Goal: Transaction & Acquisition: Purchase product/service

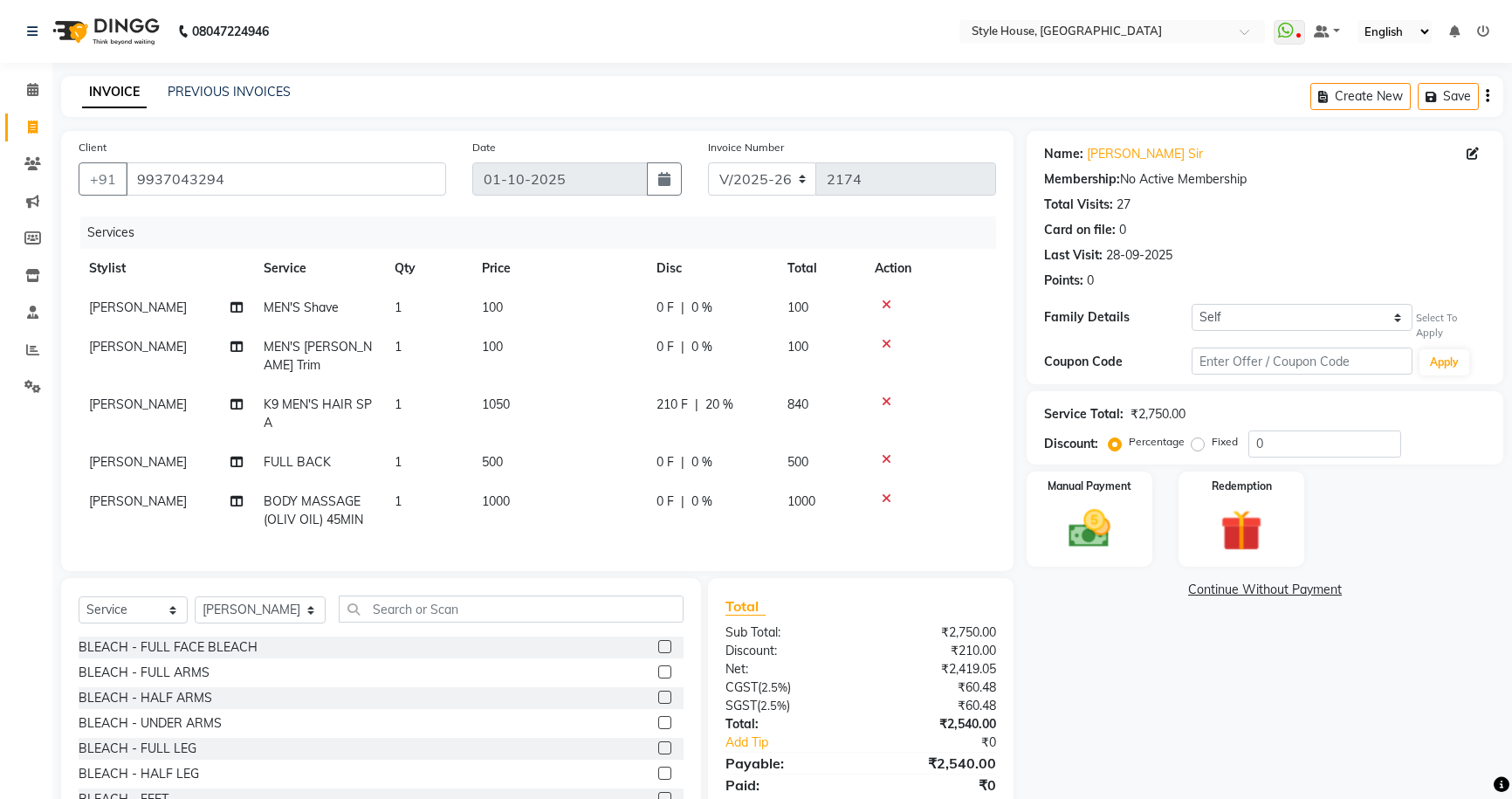
select select "4237"
select select "service"
select select "49165"
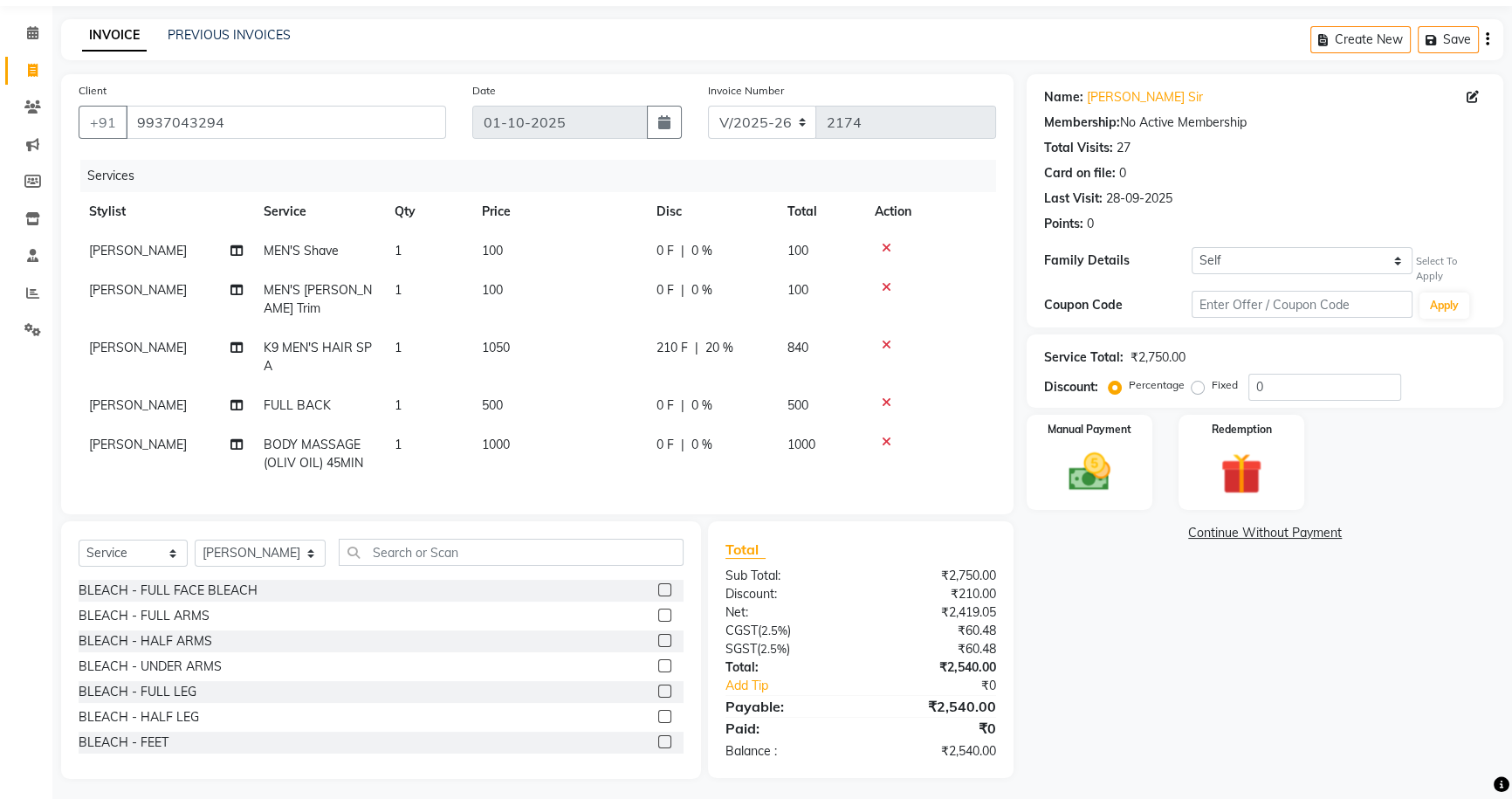
click at [588, 433] on td "1000" at bounding box center [558, 453] width 174 height 58
select select "49165"
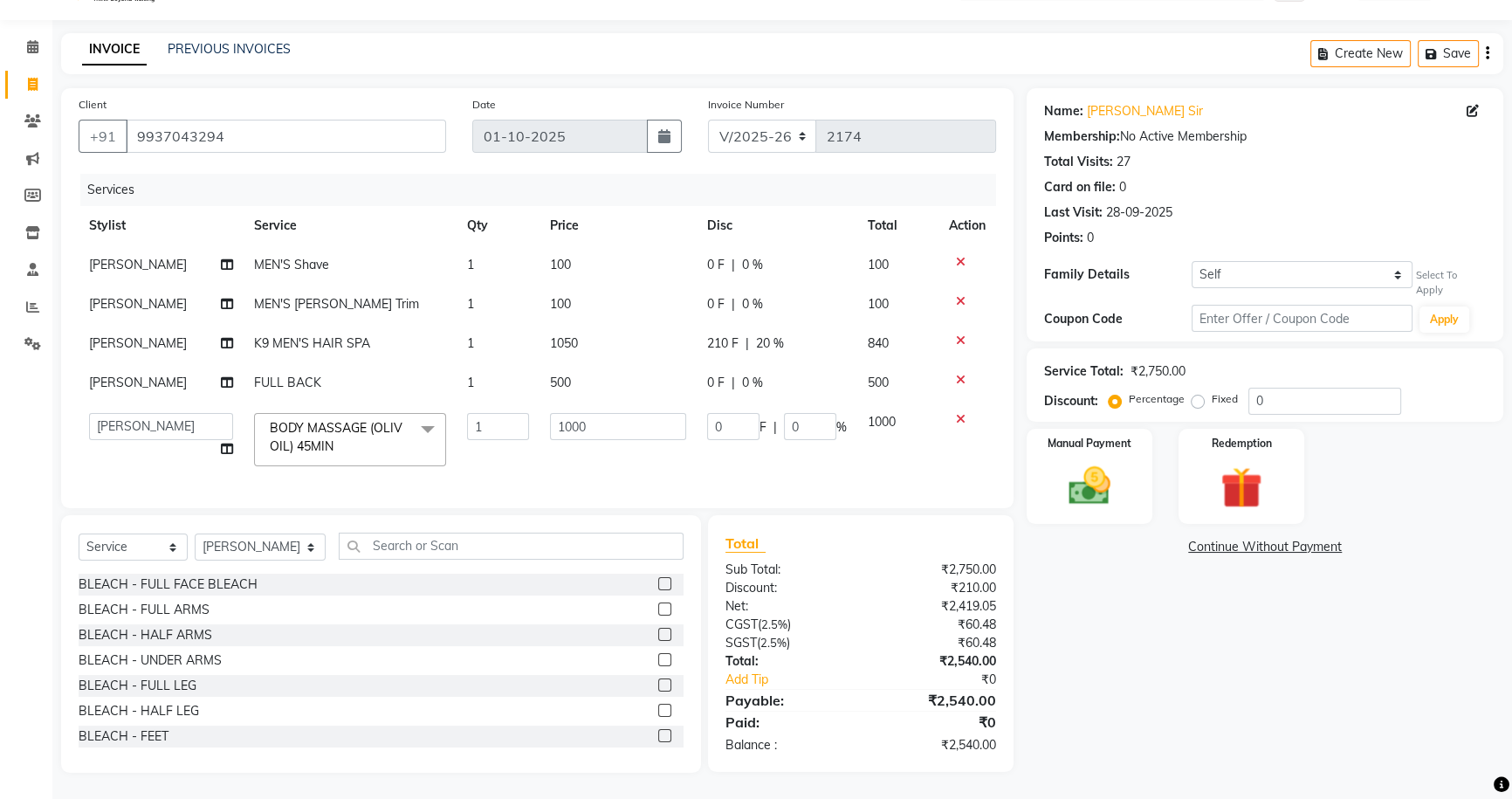
scroll to position [54, 0]
click at [605, 426] on input "1000" at bounding box center [618, 426] width 136 height 27
type input "1200"
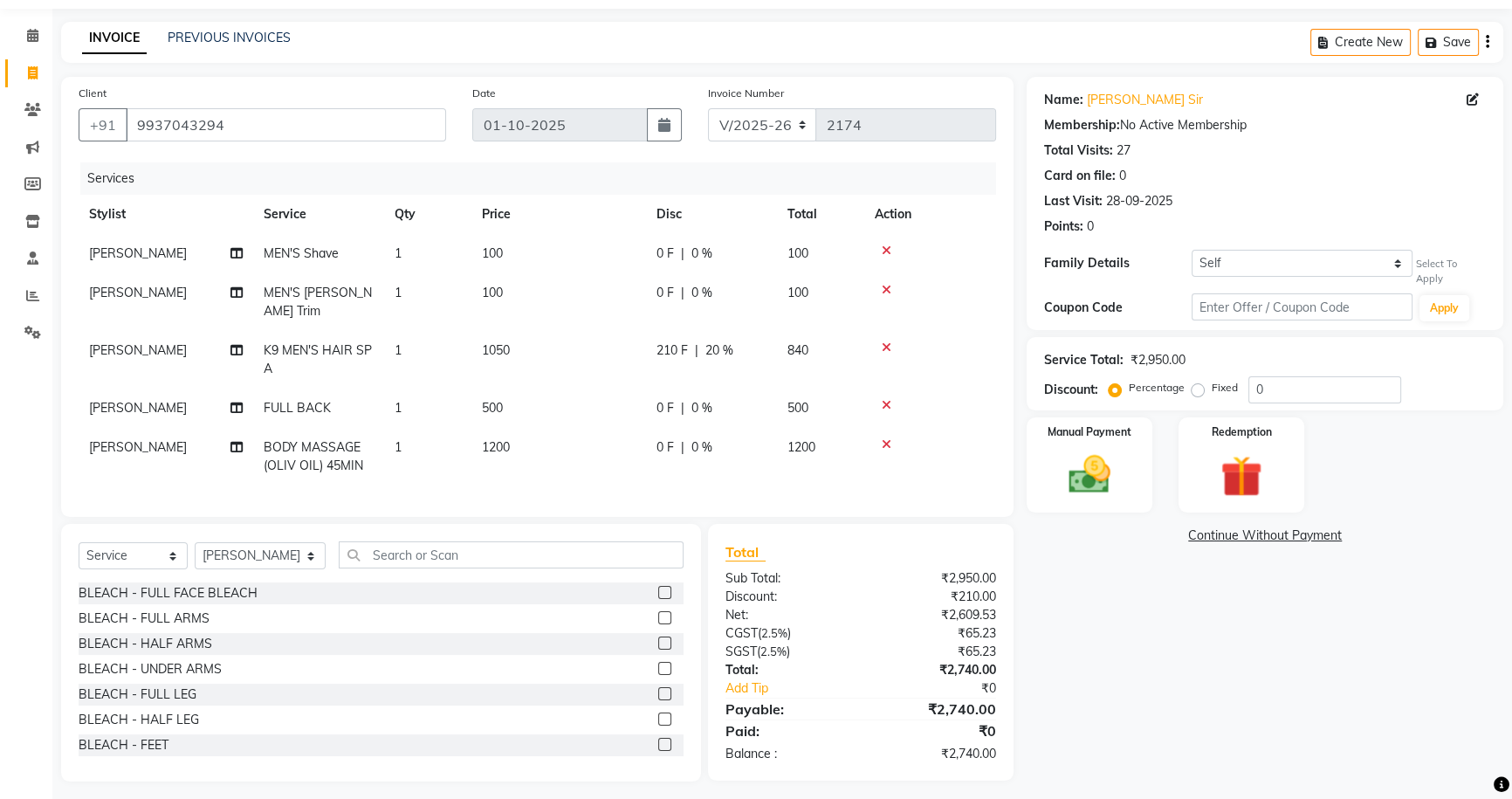
click at [1143, 644] on div "Name: [PERSON_NAME] Sir Membership: No Active Membership Total Visits: 27 Card …" at bounding box center [1271, 428] width 490 height 704
click at [749, 341] on div "210 F | 20 %" at bounding box center [711, 350] width 110 height 19
select select "49165"
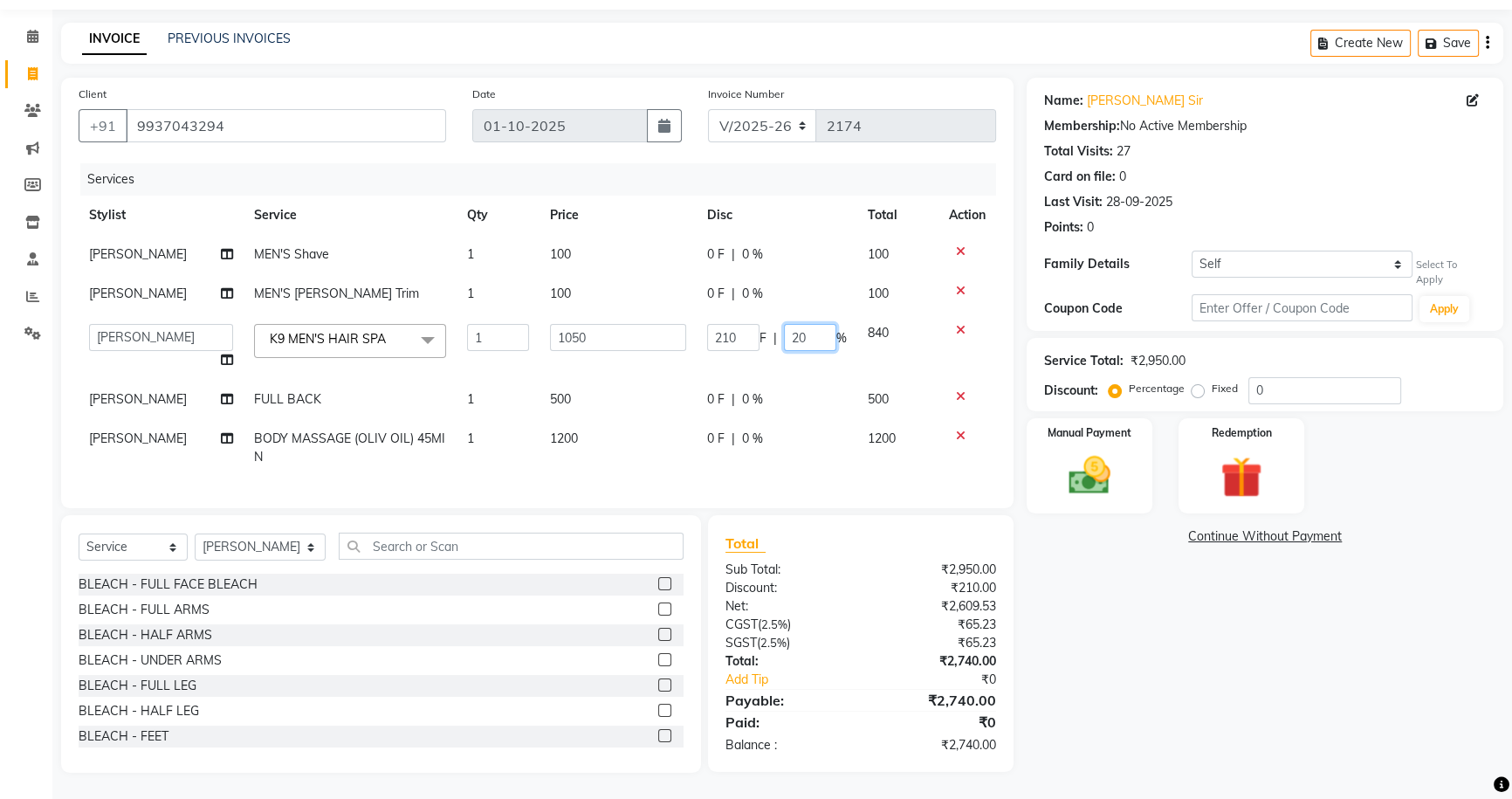
click at [804, 337] on input "20" at bounding box center [810, 337] width 52 height 27
type input "24.5"
click at [1086, 564] on div "Name: [PERSON_NAME] Sir Membership: No Active Membership Total Visits: 27 Card …" at bounding box center [1271, 425] width 490 height 695
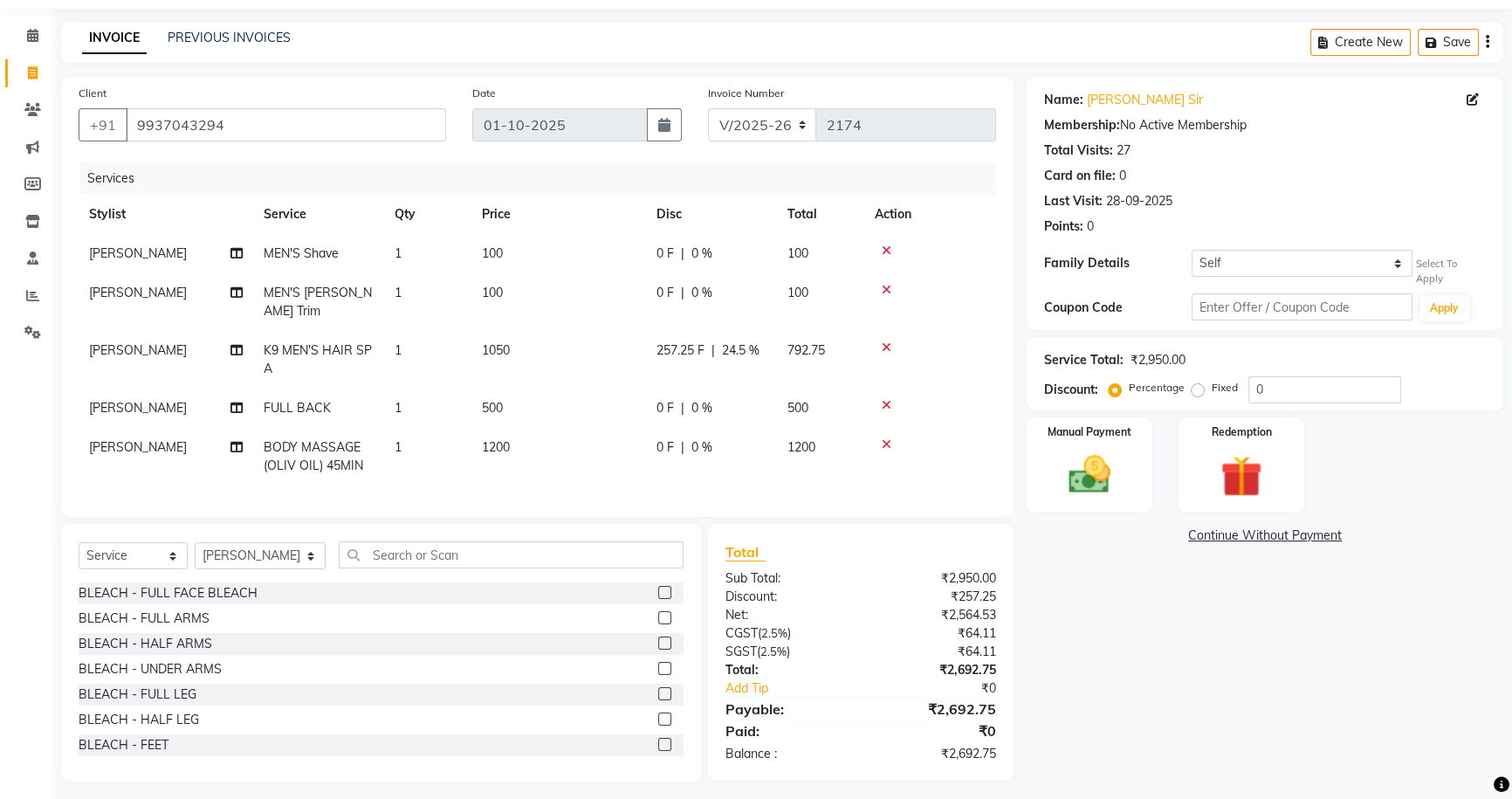
click at [725, 348] on td "257.25 F | 24.5 %" at bounding box center [711, 359] width 131 height 58
select select "49165"
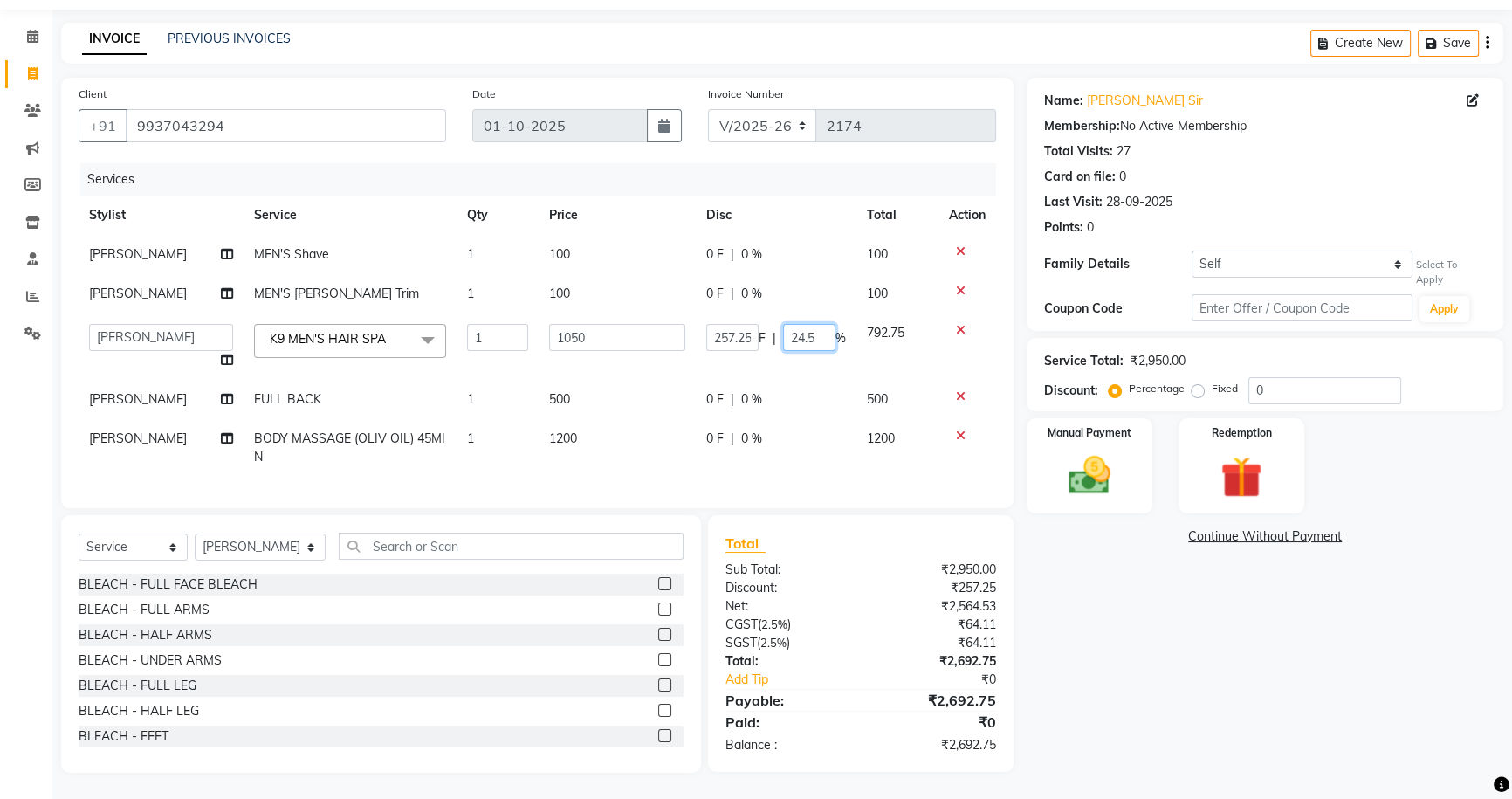
click at [821, 337] on input "24.5" at bounding box center [809, 337] width 52 height 27
type input "23.5"
click at [1056, 646] on div "Name: [PERSON_NAME] Sir Membership: No Active Membership Total Visits: 27 Card …" at bounding box center [1271, 425] width 490 height 695
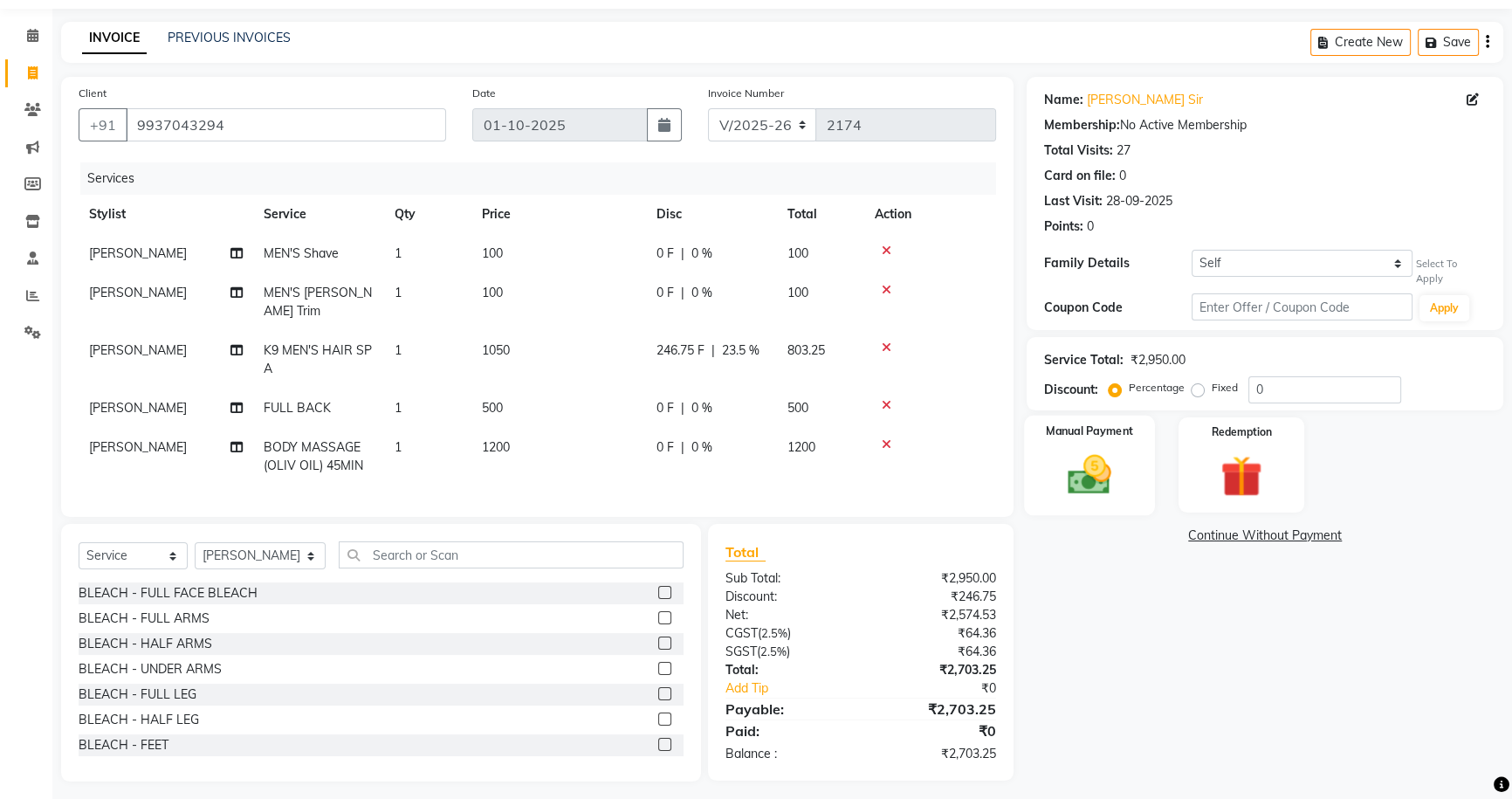
click at [1090, 462] on img at bounding box center [1090, 475] width 71 height 50
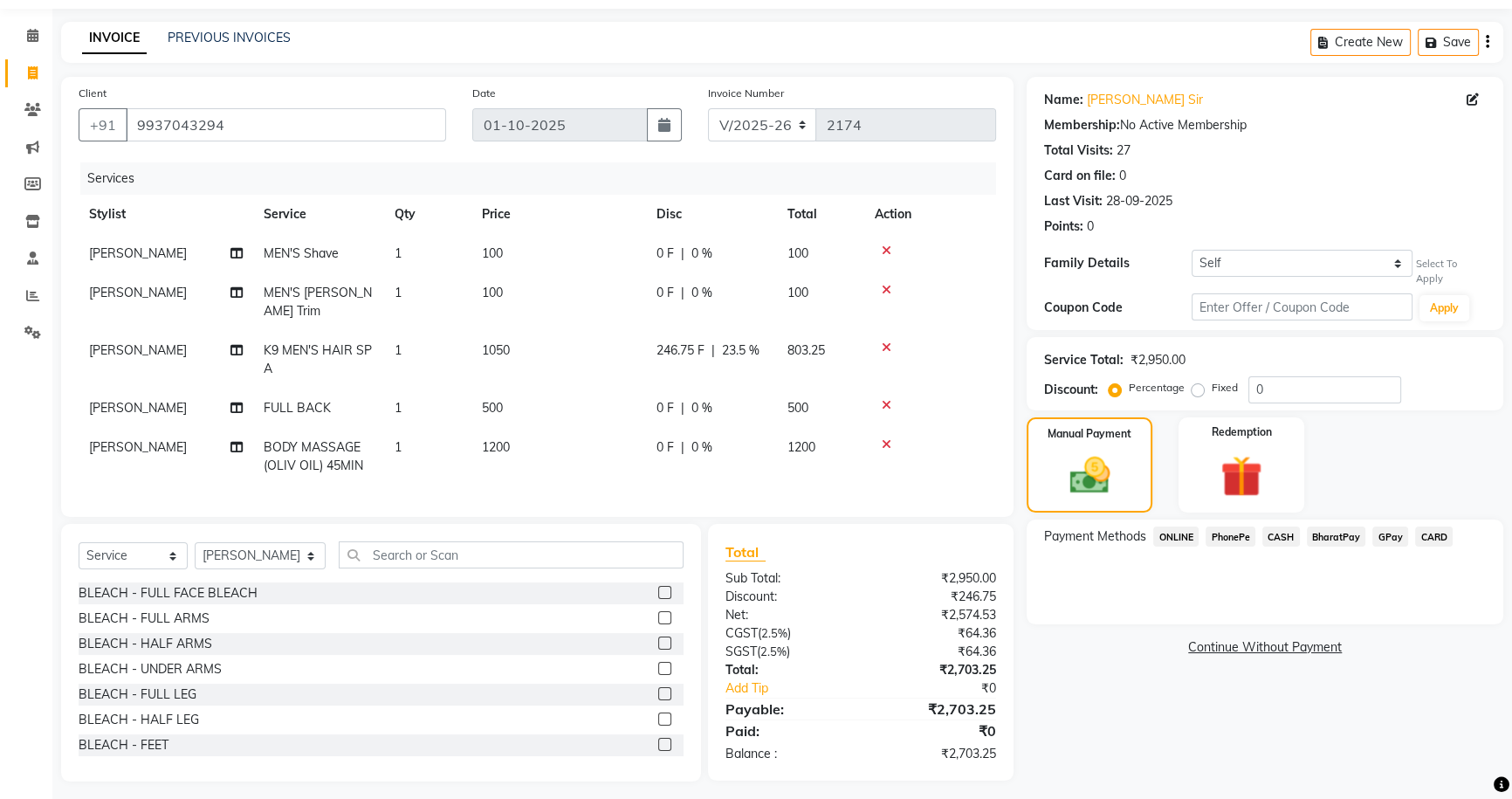
click at [1273, 526] on span "CASH" at bounding box center [1281, 536] width 37 height 20
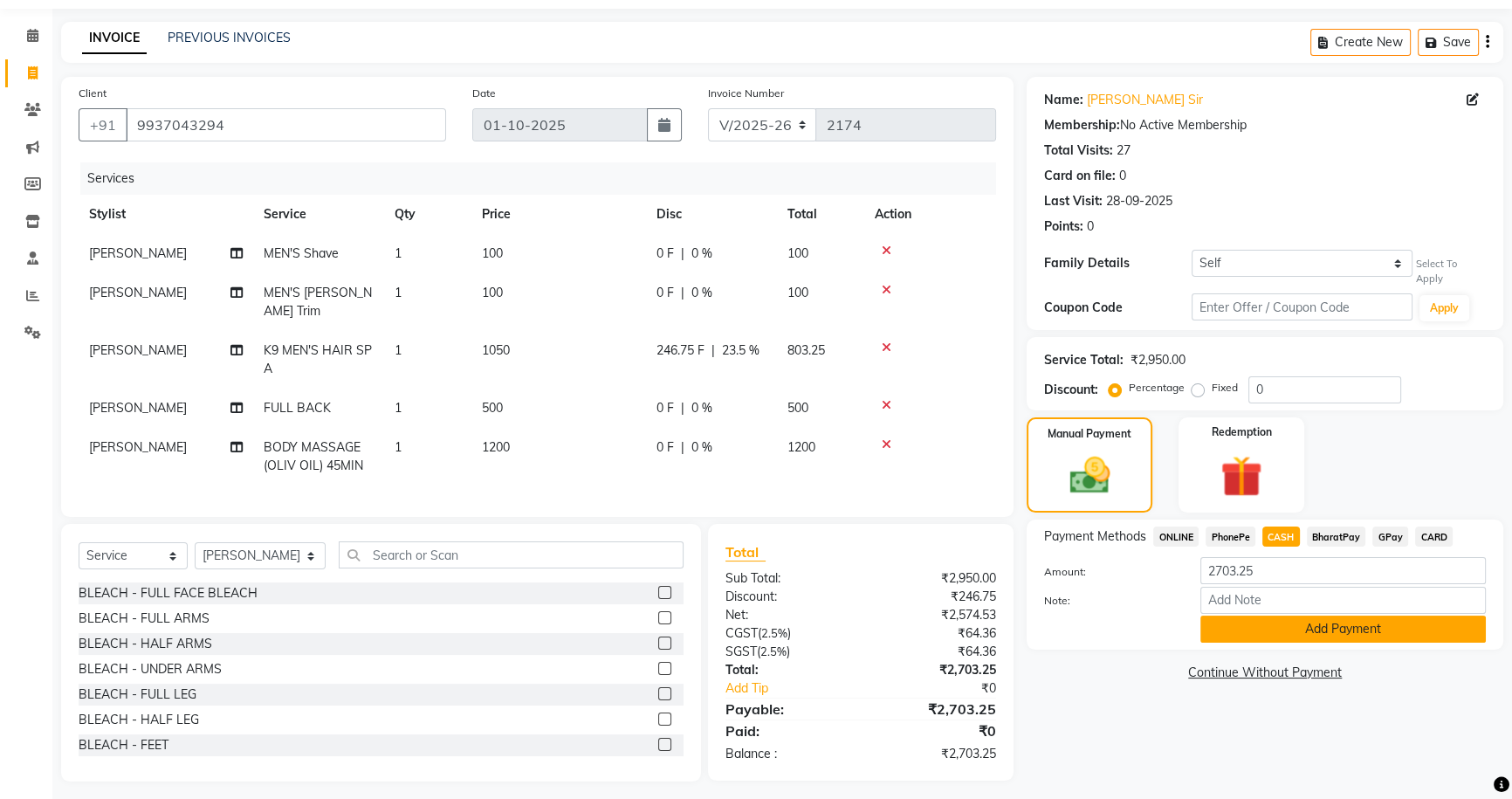
click at [1318, 621] on button "Add Payment" at bounding box center [1342, 628] width 285 height 27
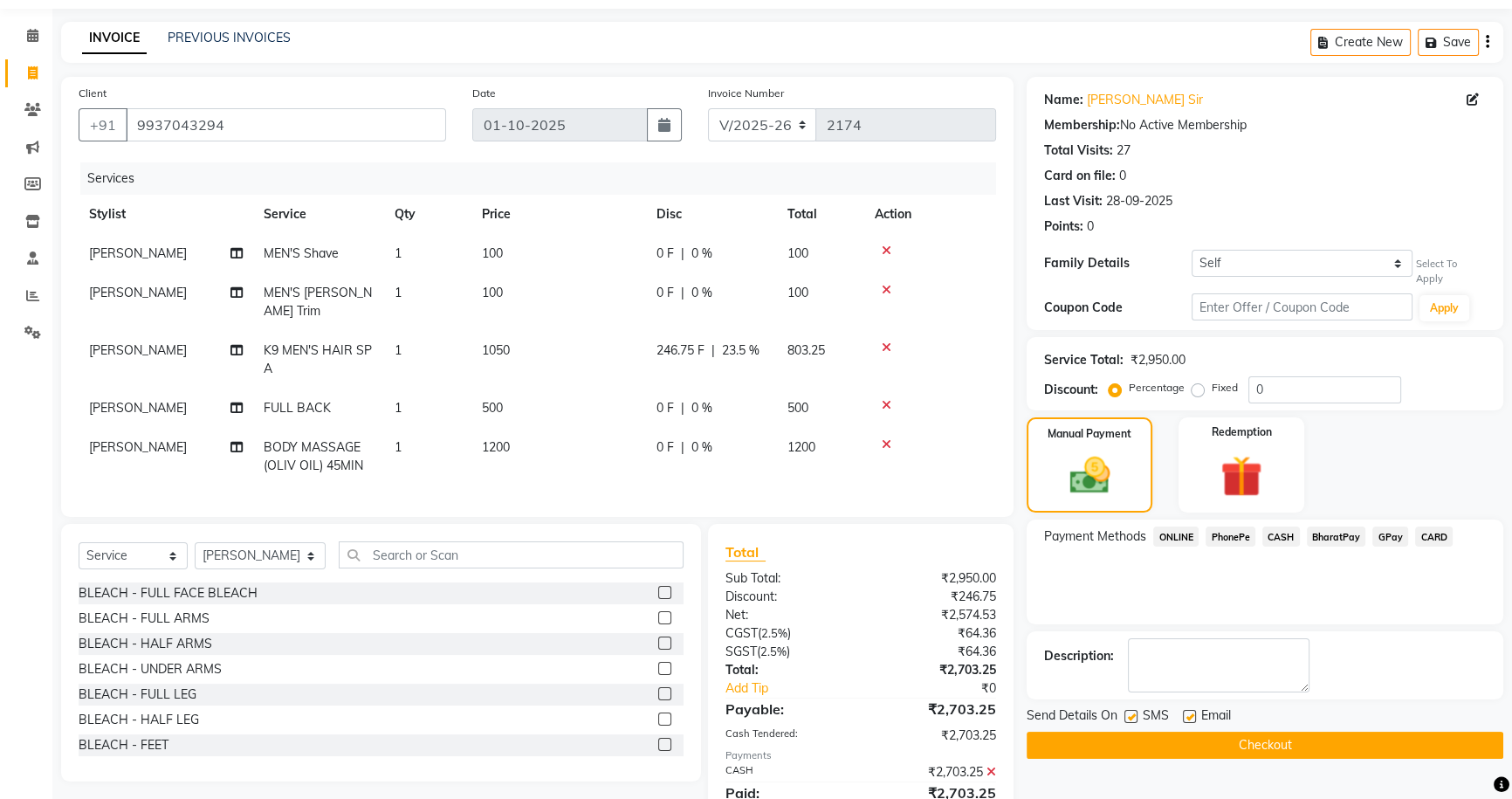
click at [1317, 734] on button "Checkout" at bounding box center [1265, 745] width 476 height 27
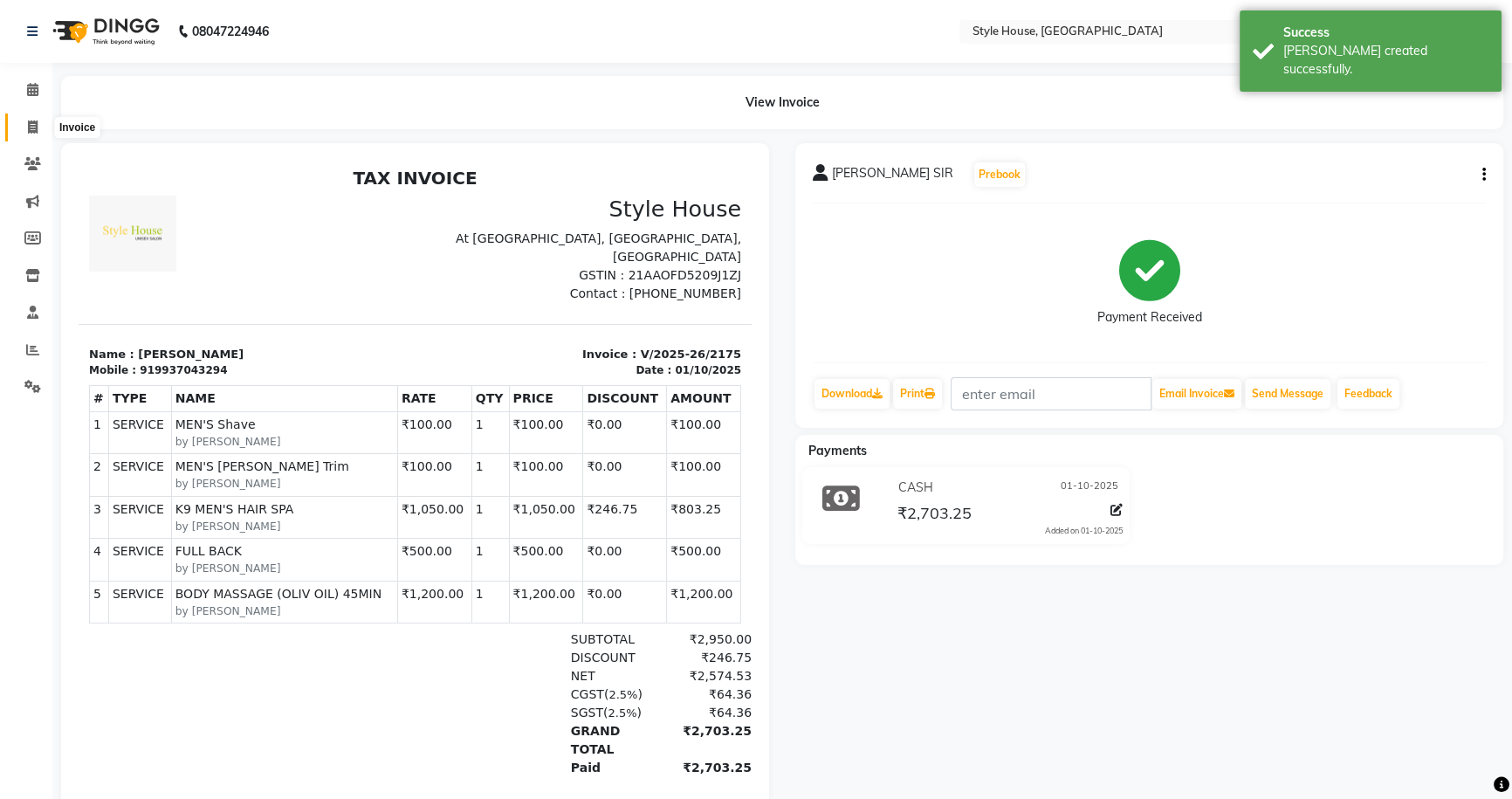
drag, startPoint x: 35, startPoint y: 133, endPoint x: 47, endPoint y: 126, distance: 13.9
click at [35, 133] on span at bounding box center [33, 128] width 30 height 20
select select "service"
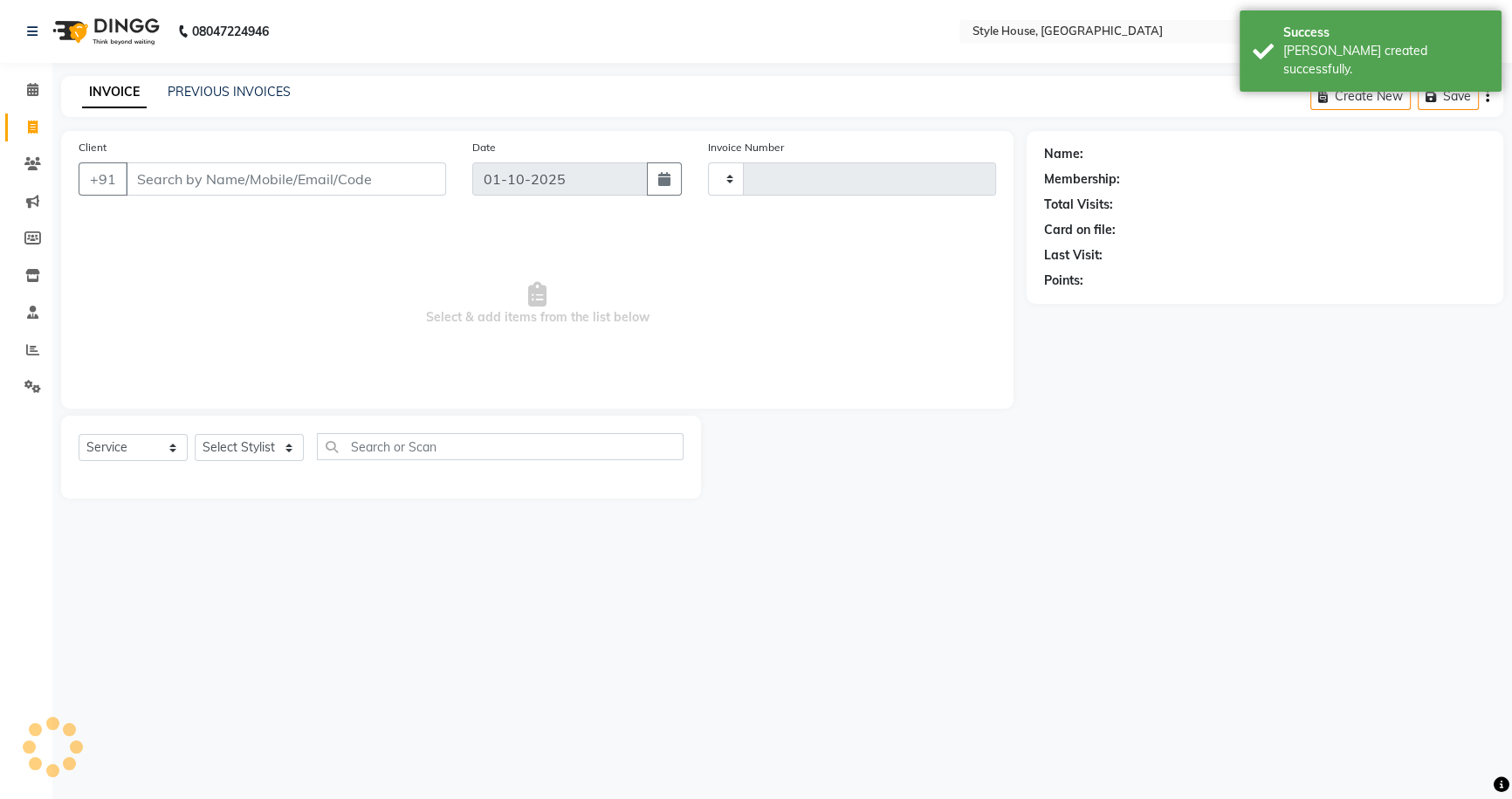
type input "2176"
select select "4237"
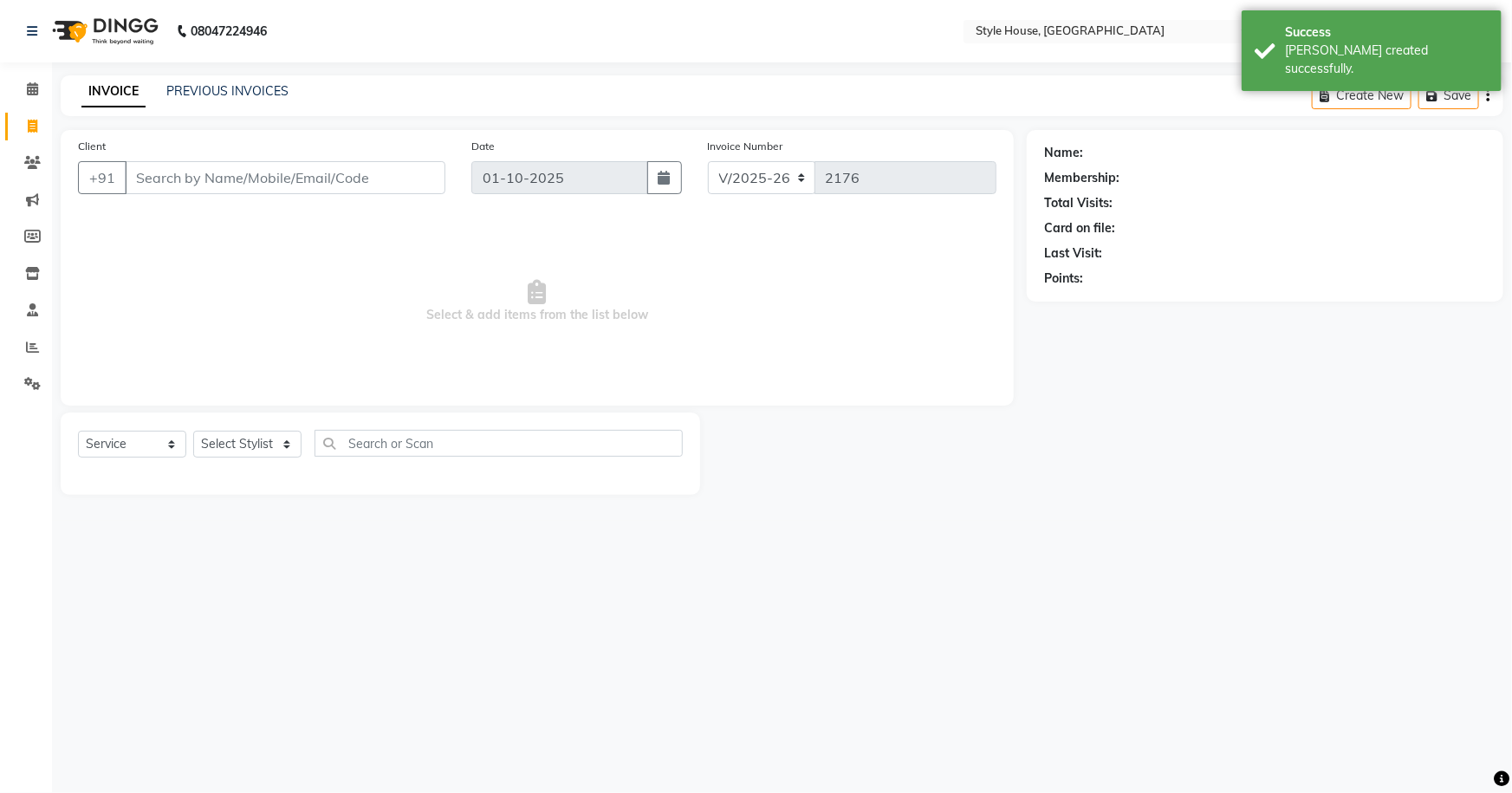
click at [202, 82] on div "PREVIOUS INVOICES" at bounding box center [228, 91] width 122 height 19
click at [198, 86] on link "PREVIOUS INVOICES" at bounding box center [228, 91] width 122 height 16
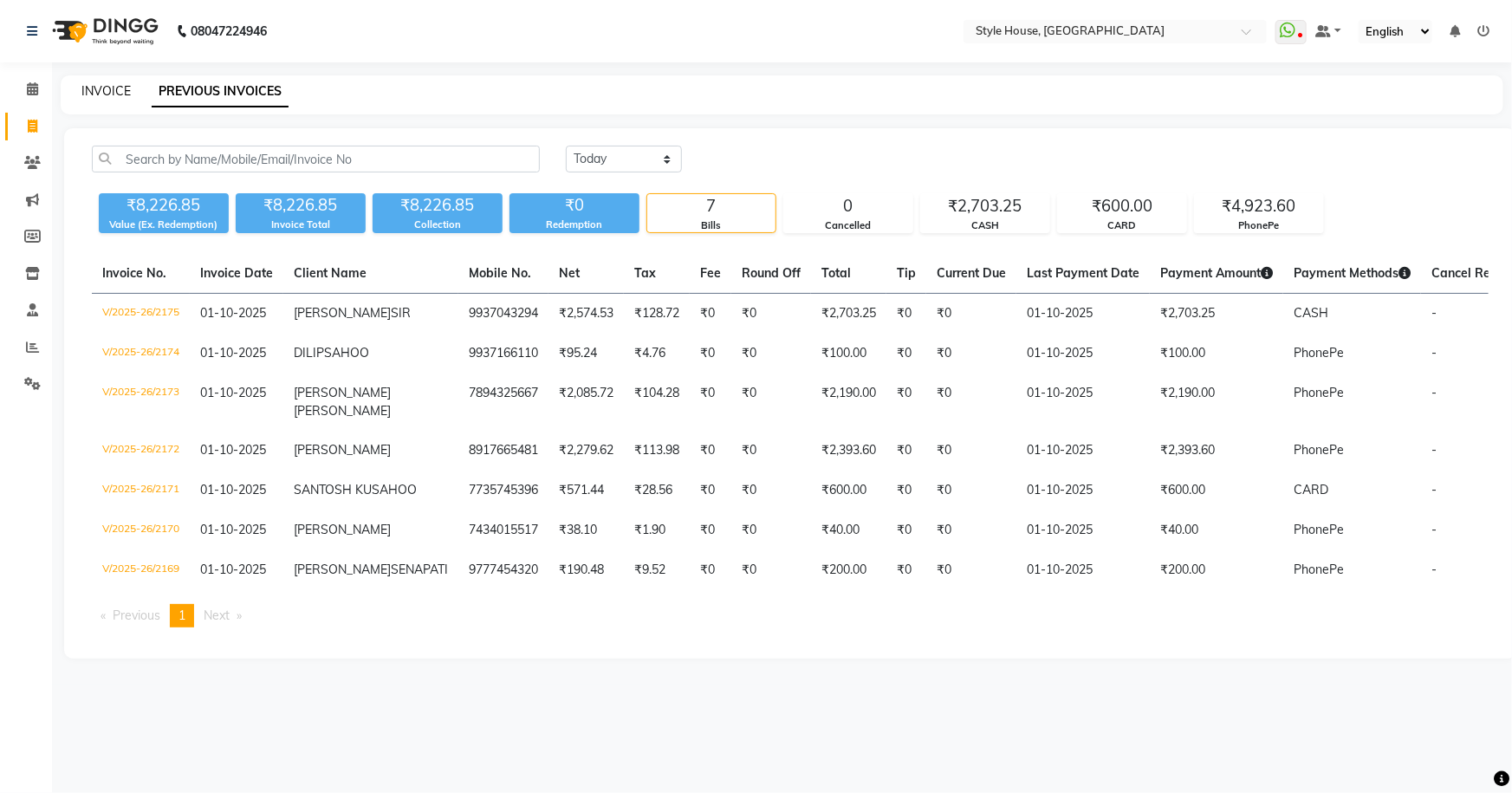
click at [115, 87] on link "INVOICE" at bounding box center [106, 91] width 49 height 16
select select "service"
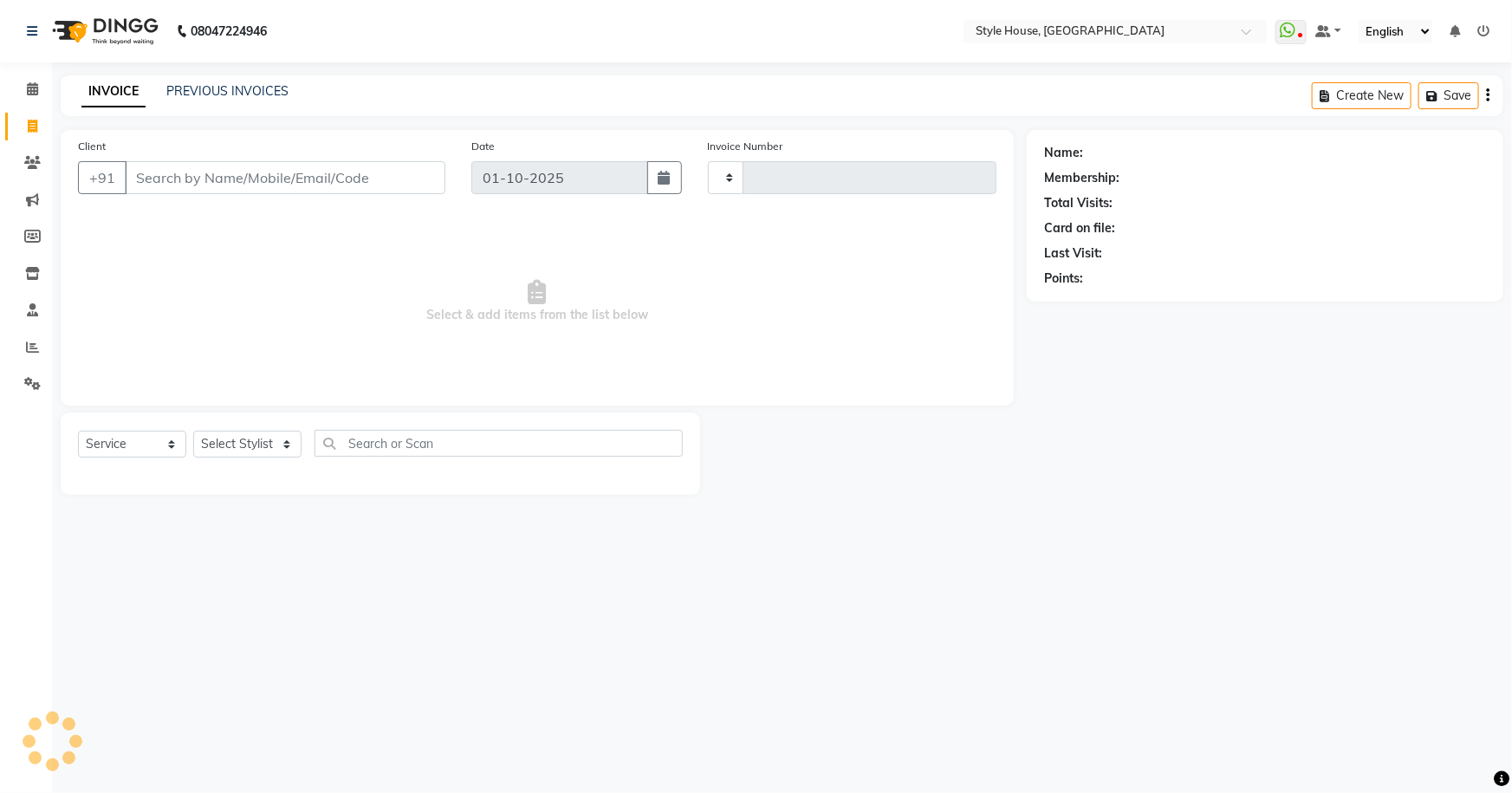
type input "2176"
select select "4237"
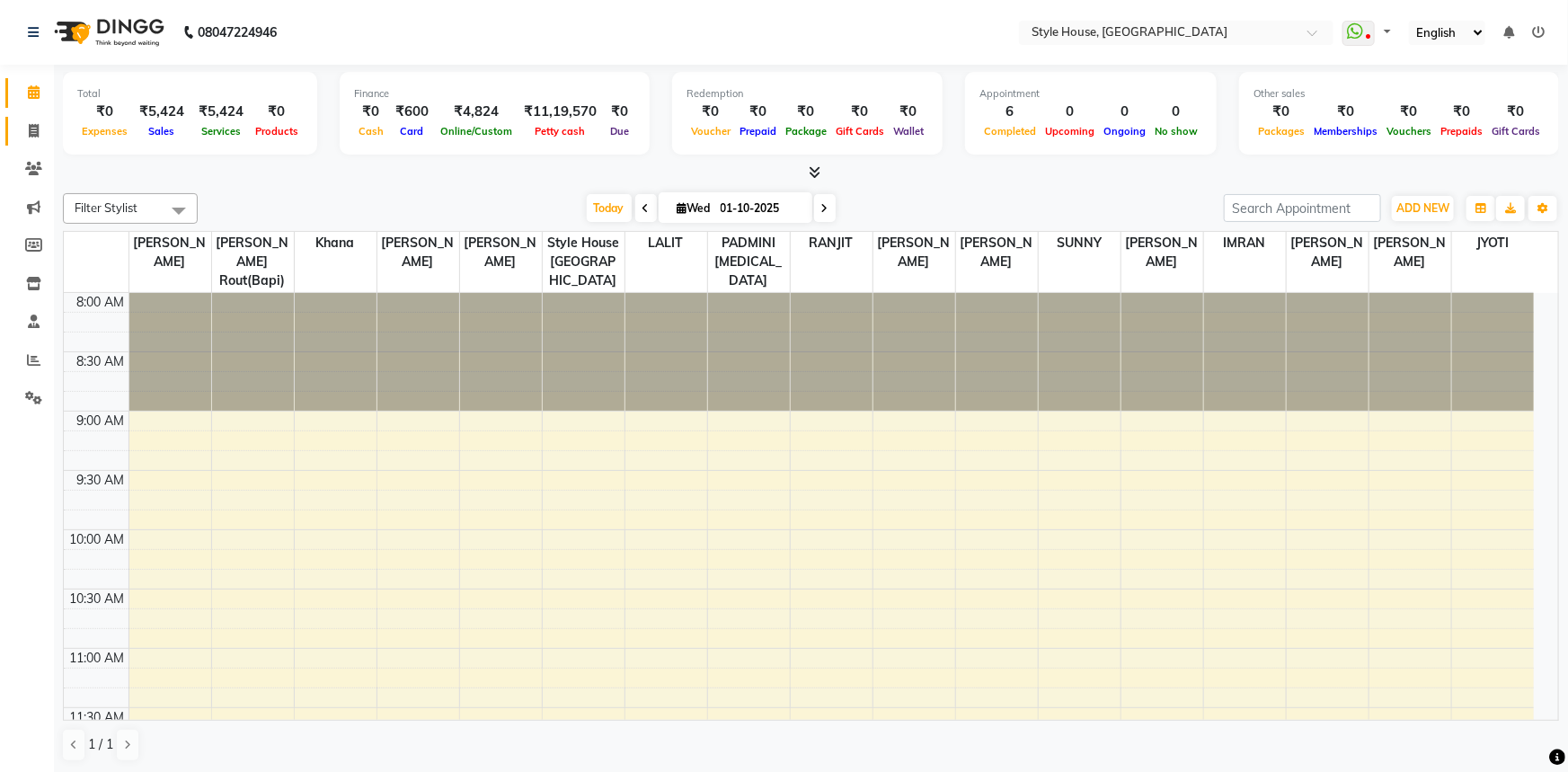
click at [33, 124] on icon at bounding box center [33, 131] width 10 height 14
select select "service"
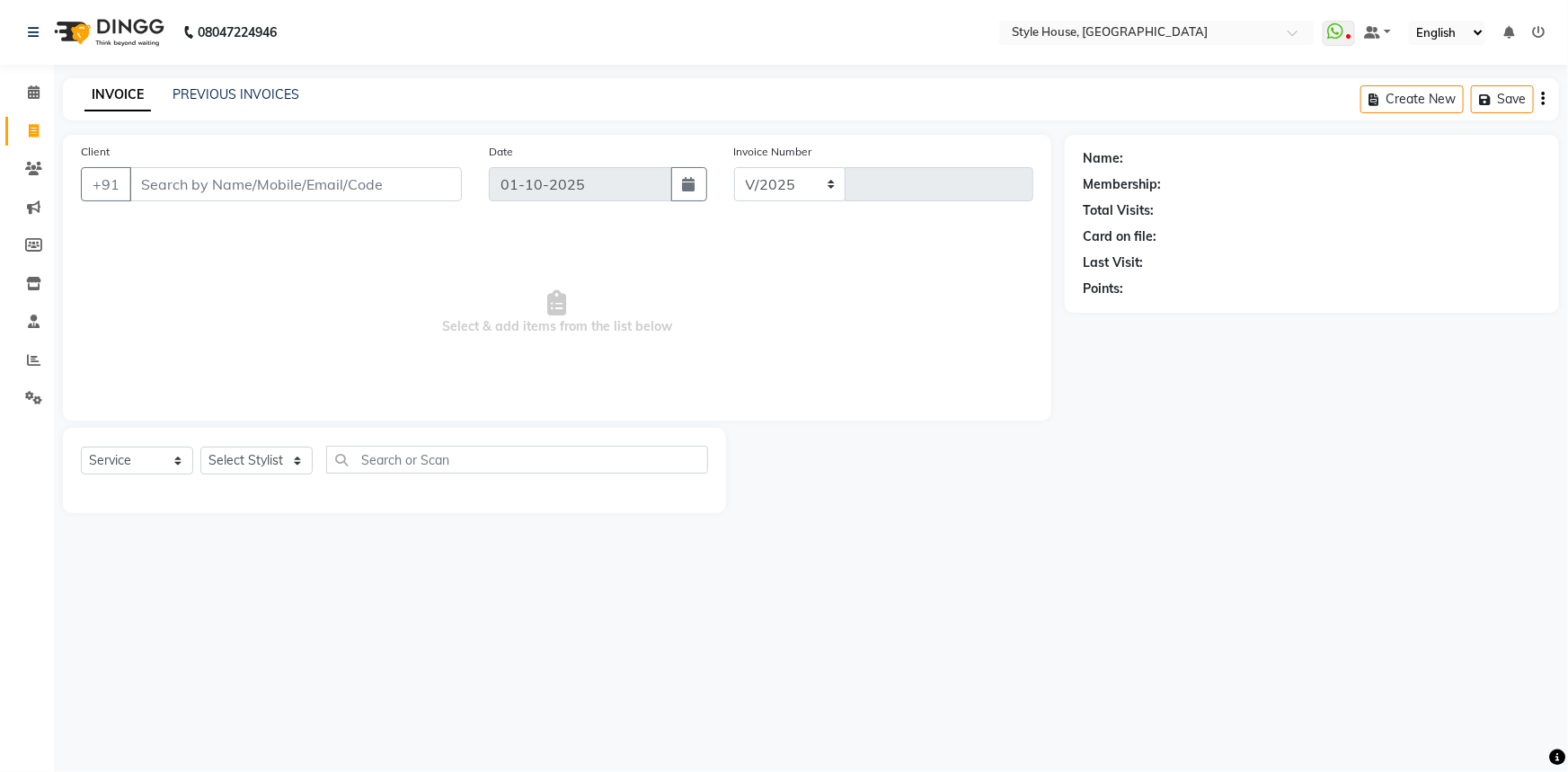
select select "4237"
type input "2174"
type input "9937166110"
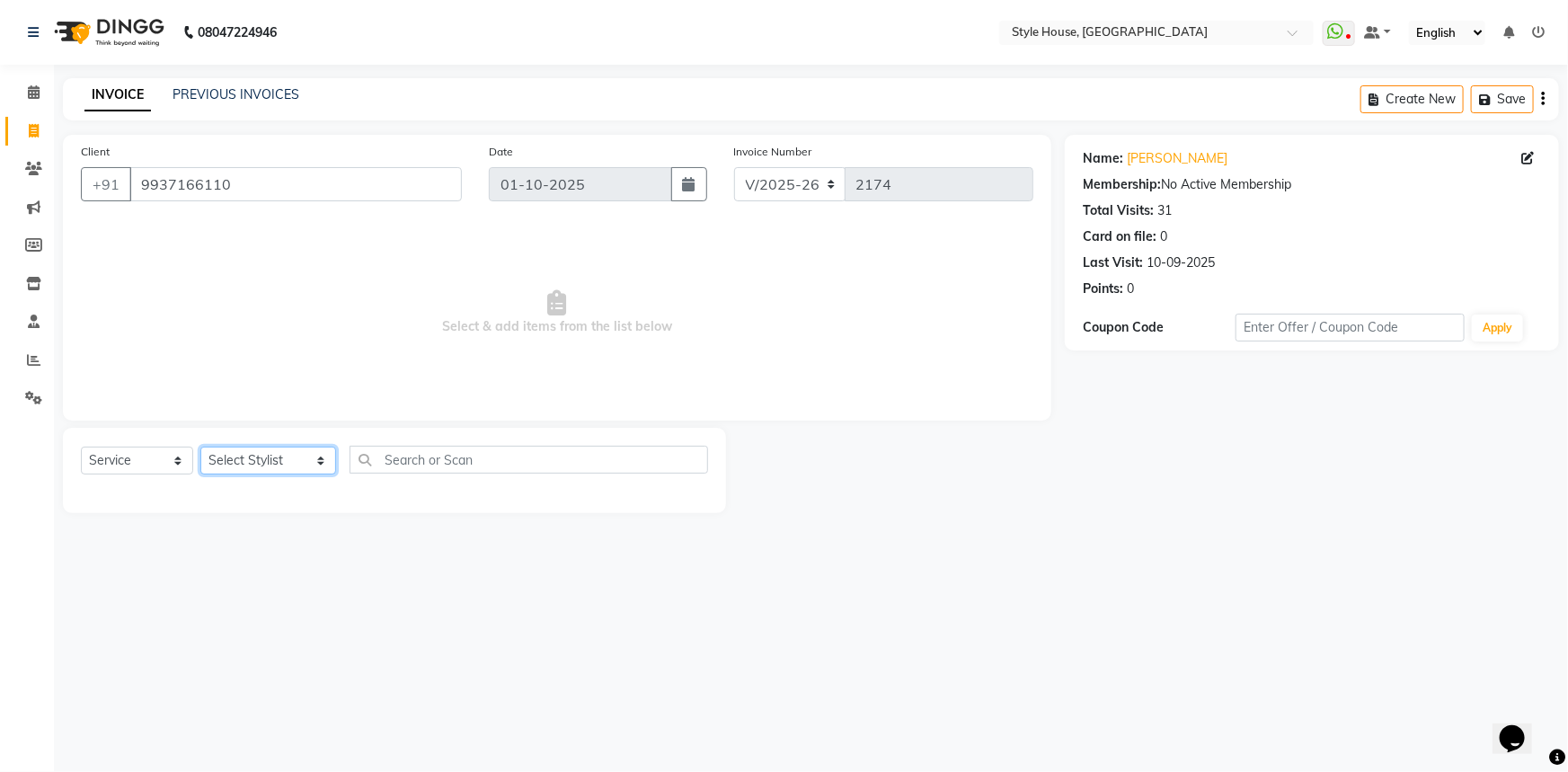
drag, startPoint x: 292, startPoint y: 457, endPoint x: 288, endPoint y: 448, distance: 9.8
click at [292, 457] on select "Select Stylist Bipin Kumar Nayak CHINTU DAKUA Dipti Ranjan Rout(Bapi) IMRAN JEN…" at bounding box center [268, 460] width 135 height 27
select select "49165"
click at [200, 446] on select "Select Stylist Bipin Kumar Nayak CHINTU DAKUA Dipti Ranjan Rout(Bapi) IMRAN JEN…" at bounding box center [268, 460] width 135 height 27
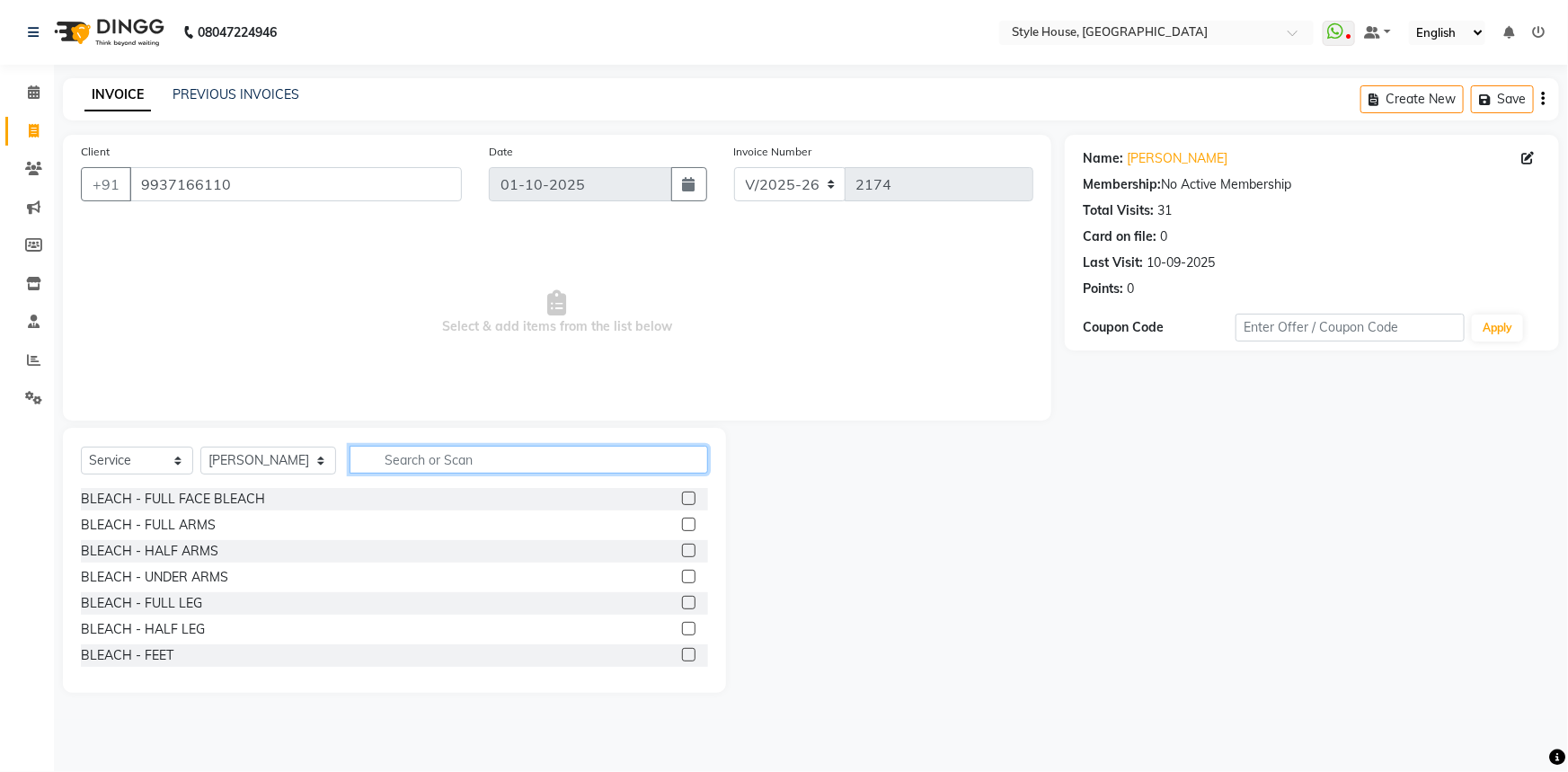
click at [377, 448] on input "text" at bounding box center [529, 459] width 360 height 27
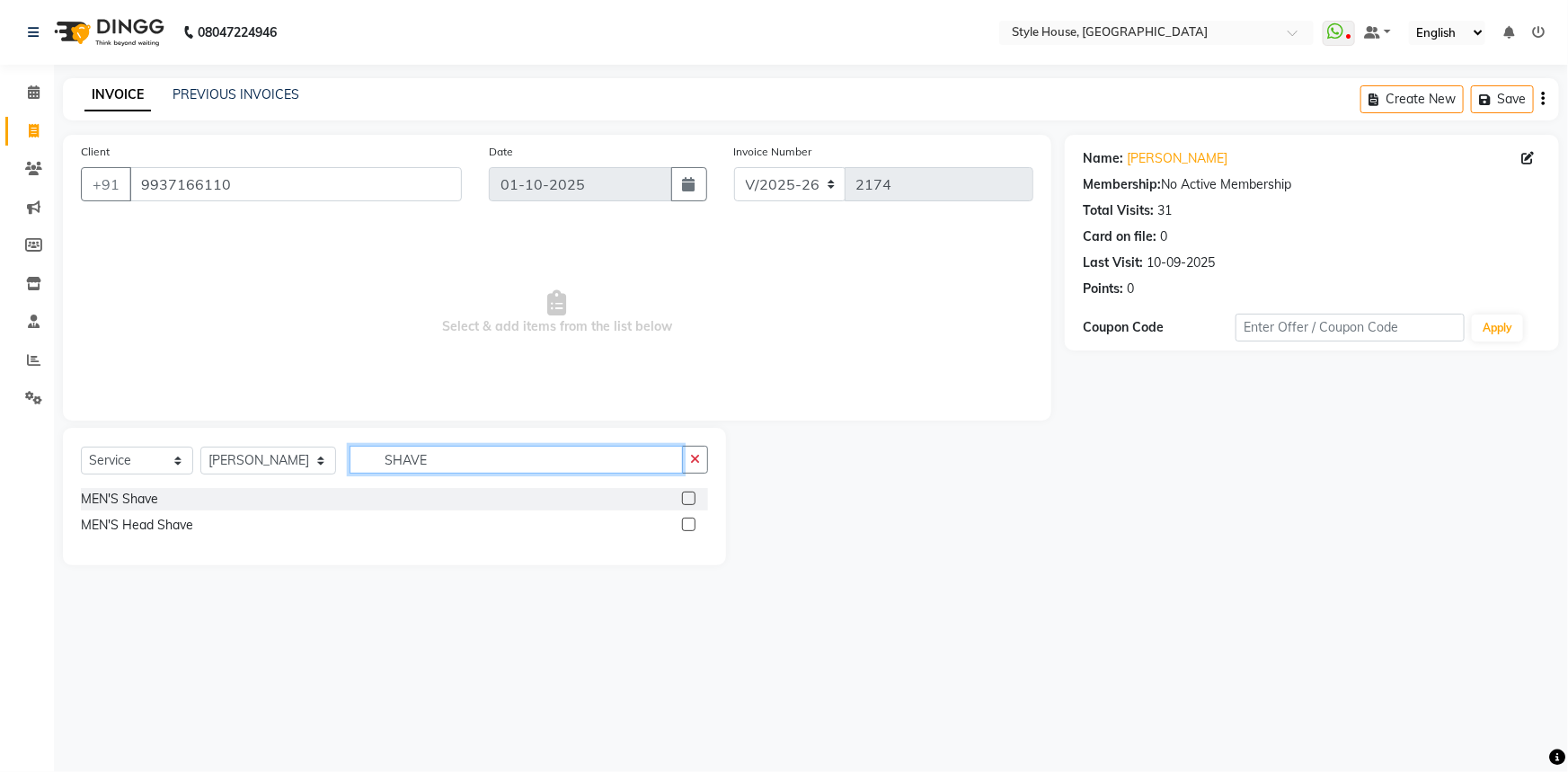
type input "SHAVE"
click at [692, 498] on label at bounding box center [688, 498] width 14 height 14
click at [692, 498] on input "checkbox" at bounding box center [687, 499] width 12 height 12
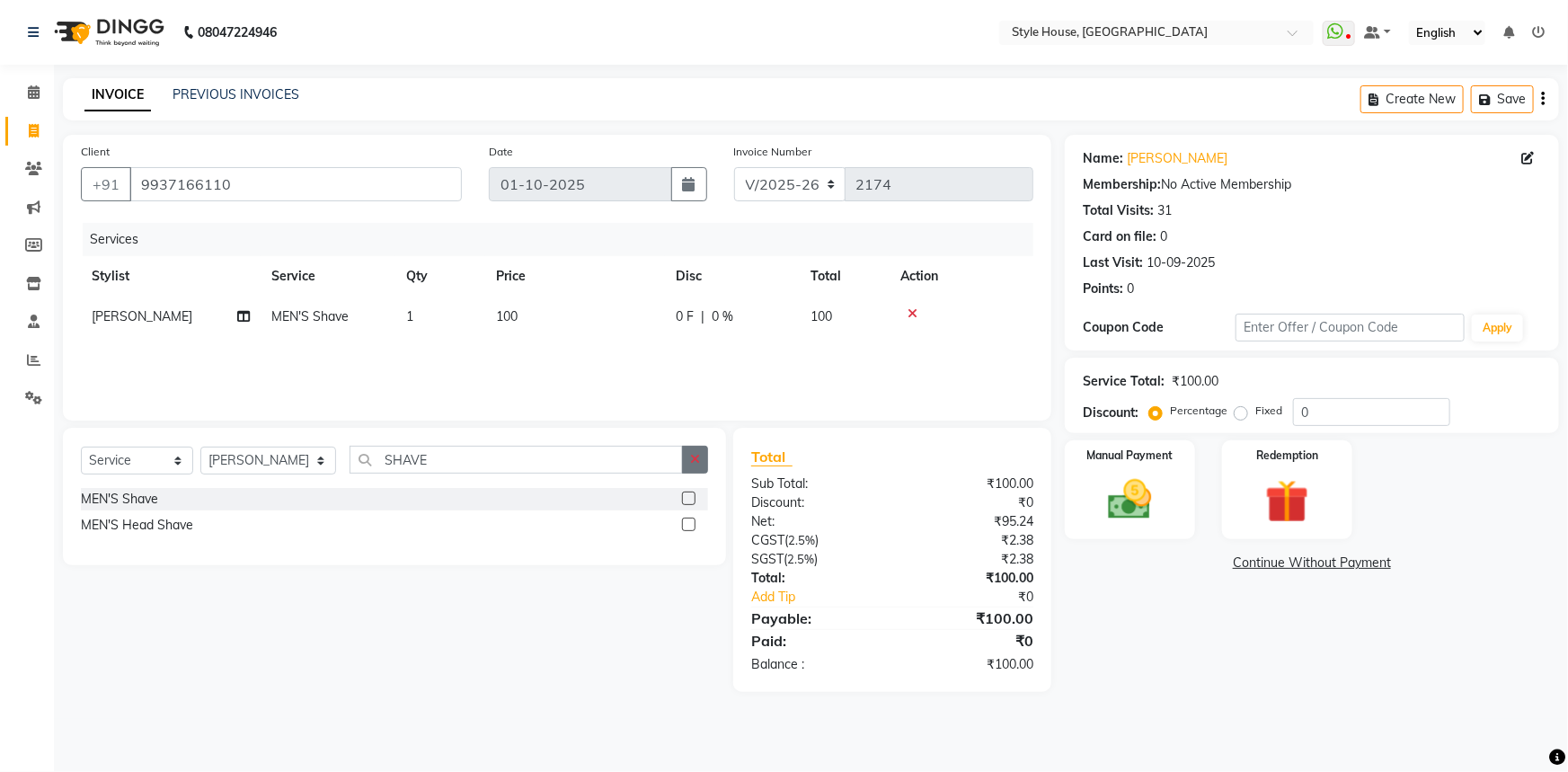
checkbox input "false"
click at [694, 459] on icon "button" at bounding box center [694, 459] width 10 height 13
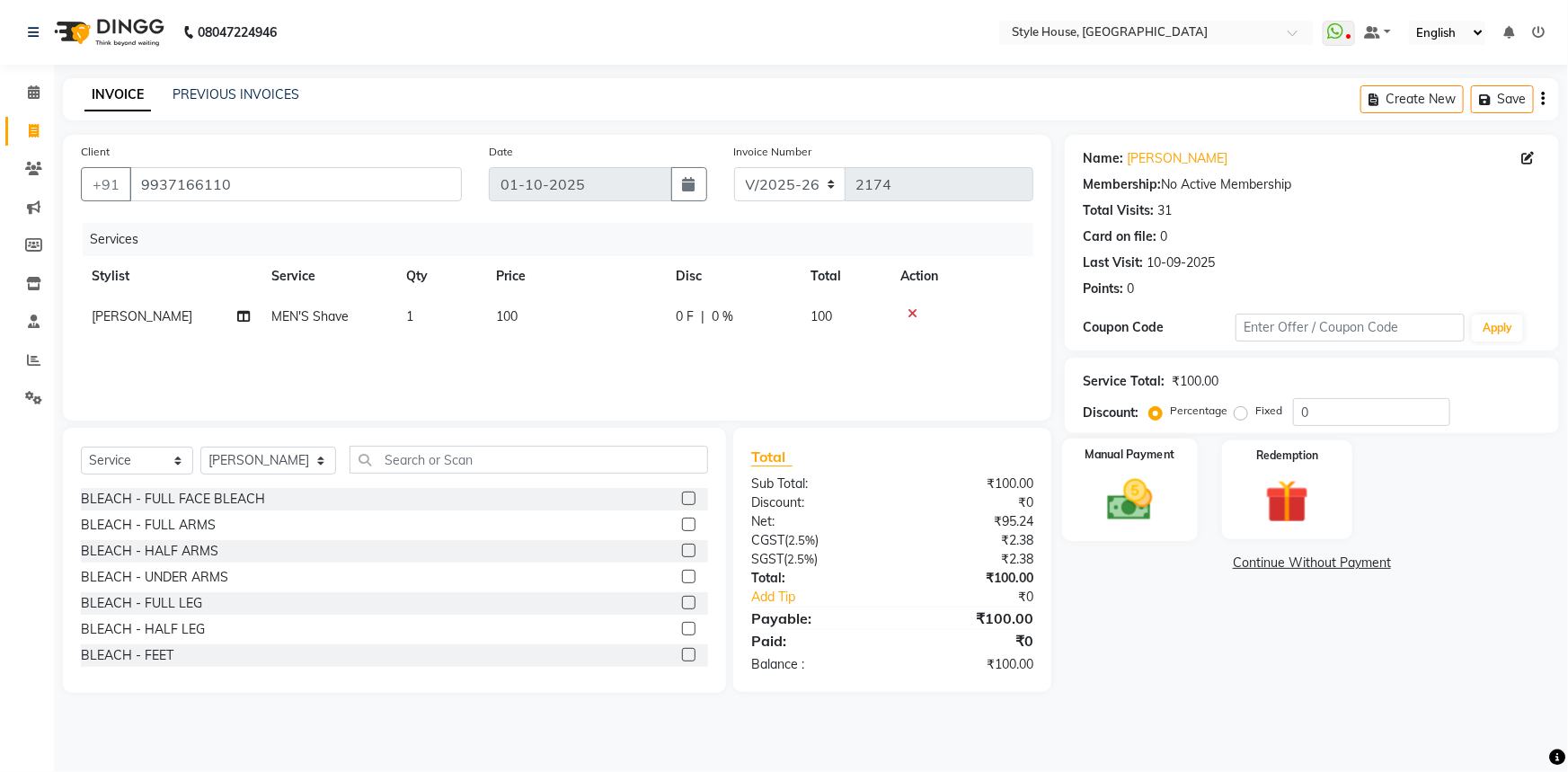
click at [1148, 493] on img at bounding box center [1130, 499] width 74 height 52
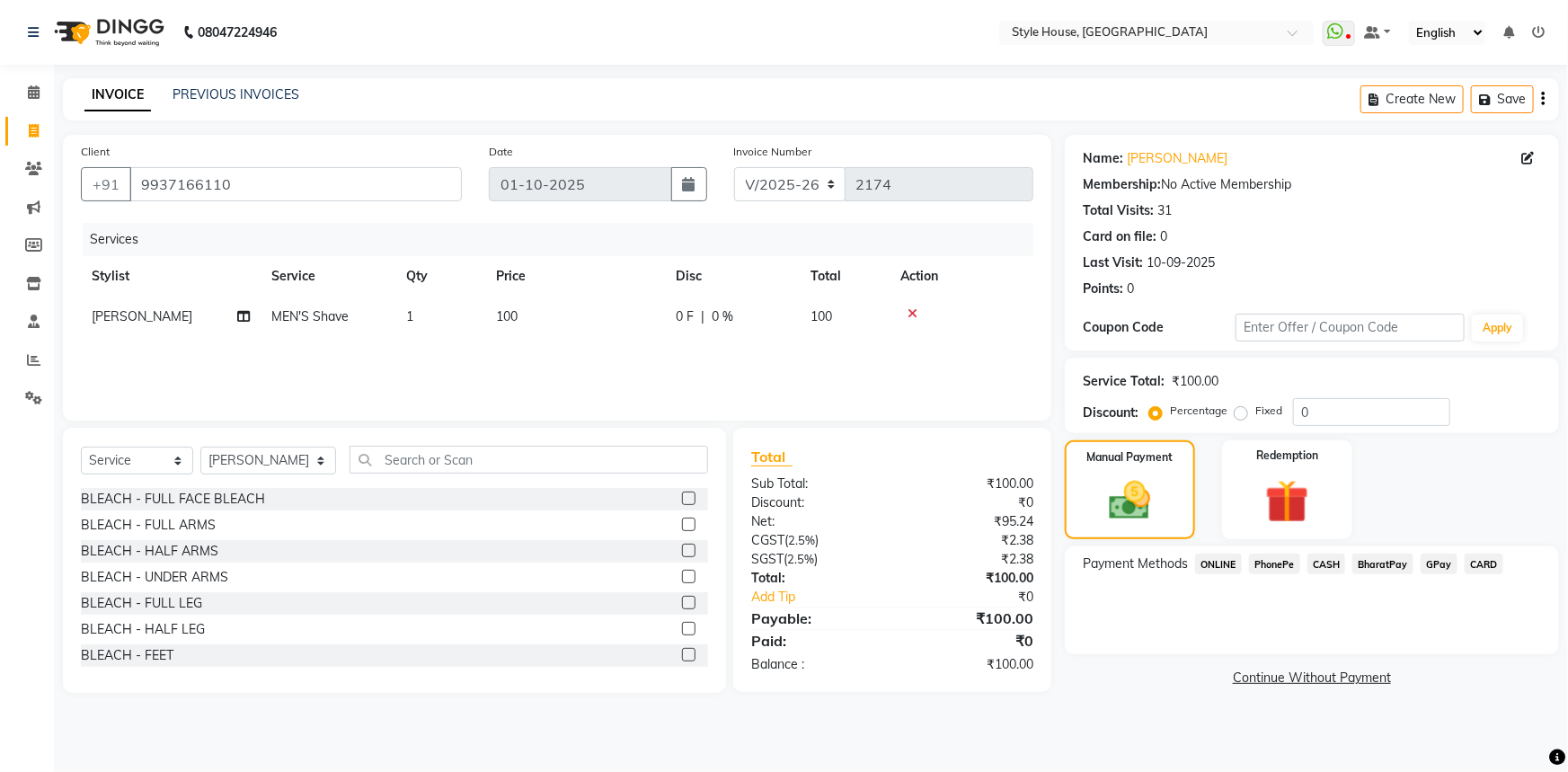
click at [1285, 566] on span "PhonePe" at bounding box center [1274, 563] width 51 height 21
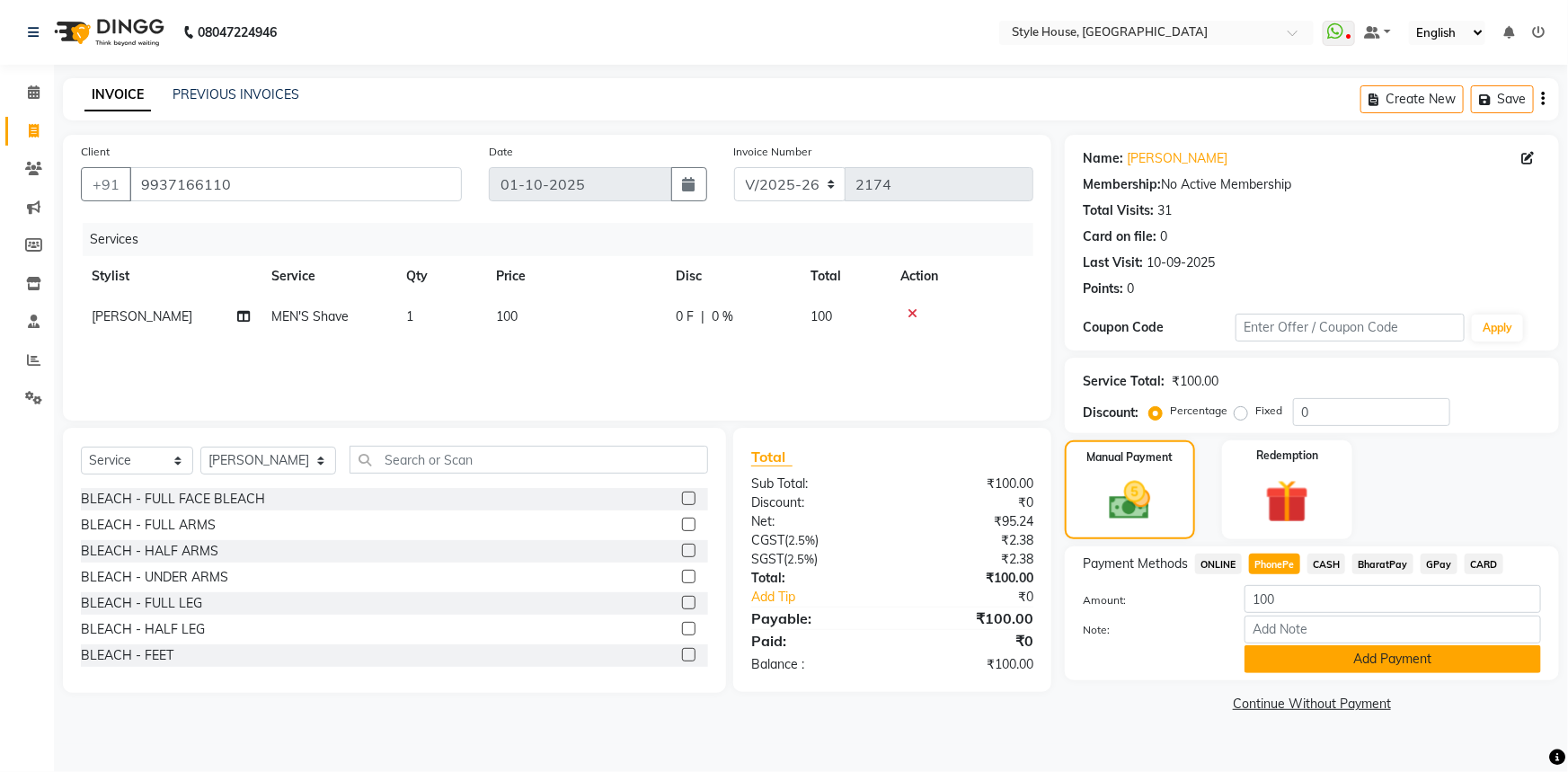
click at [1381, 656] on button "Add Payment" at bounding box center [1392, 659] width 296 height 27
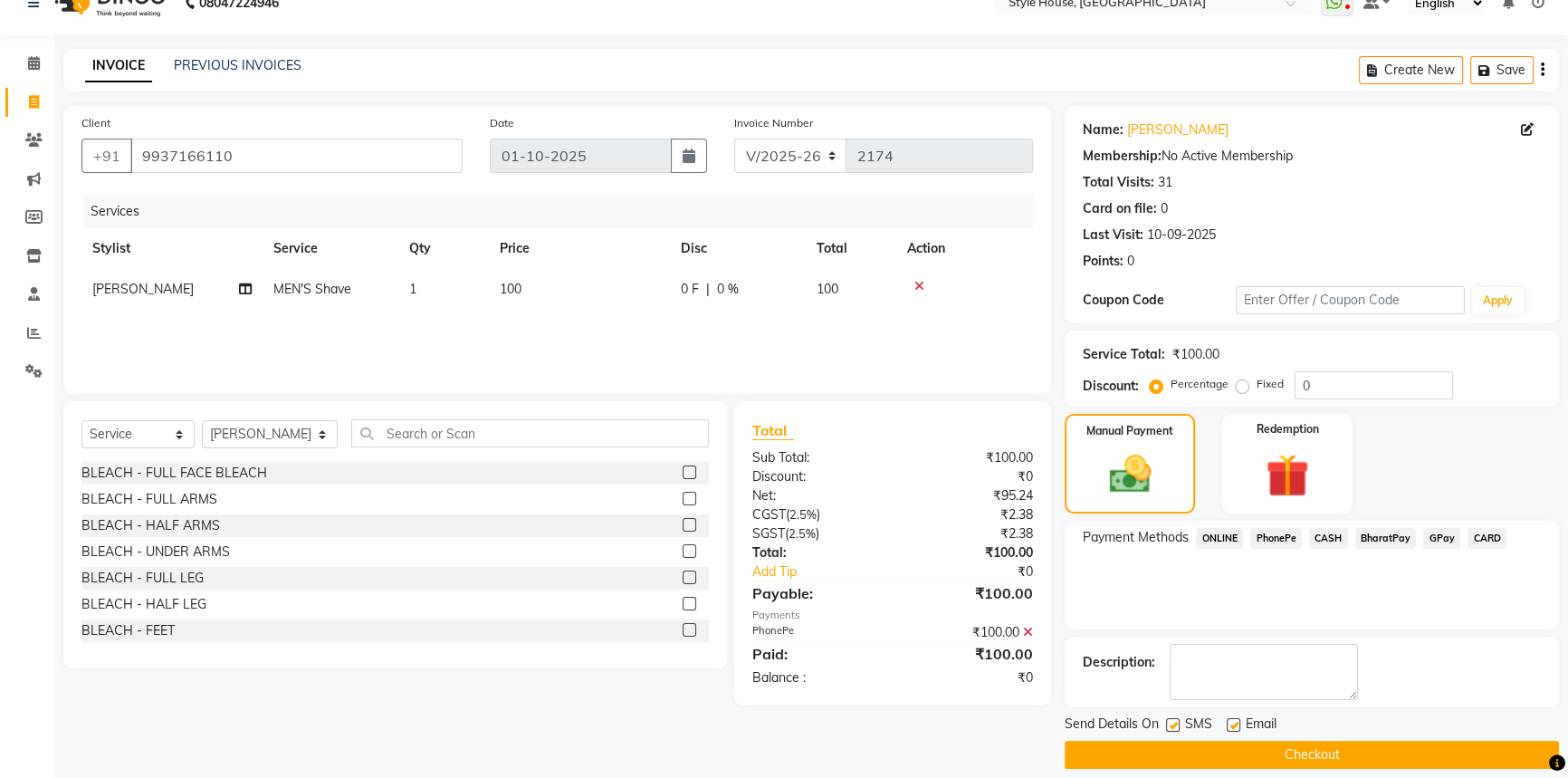
scroll to position [46, 0]
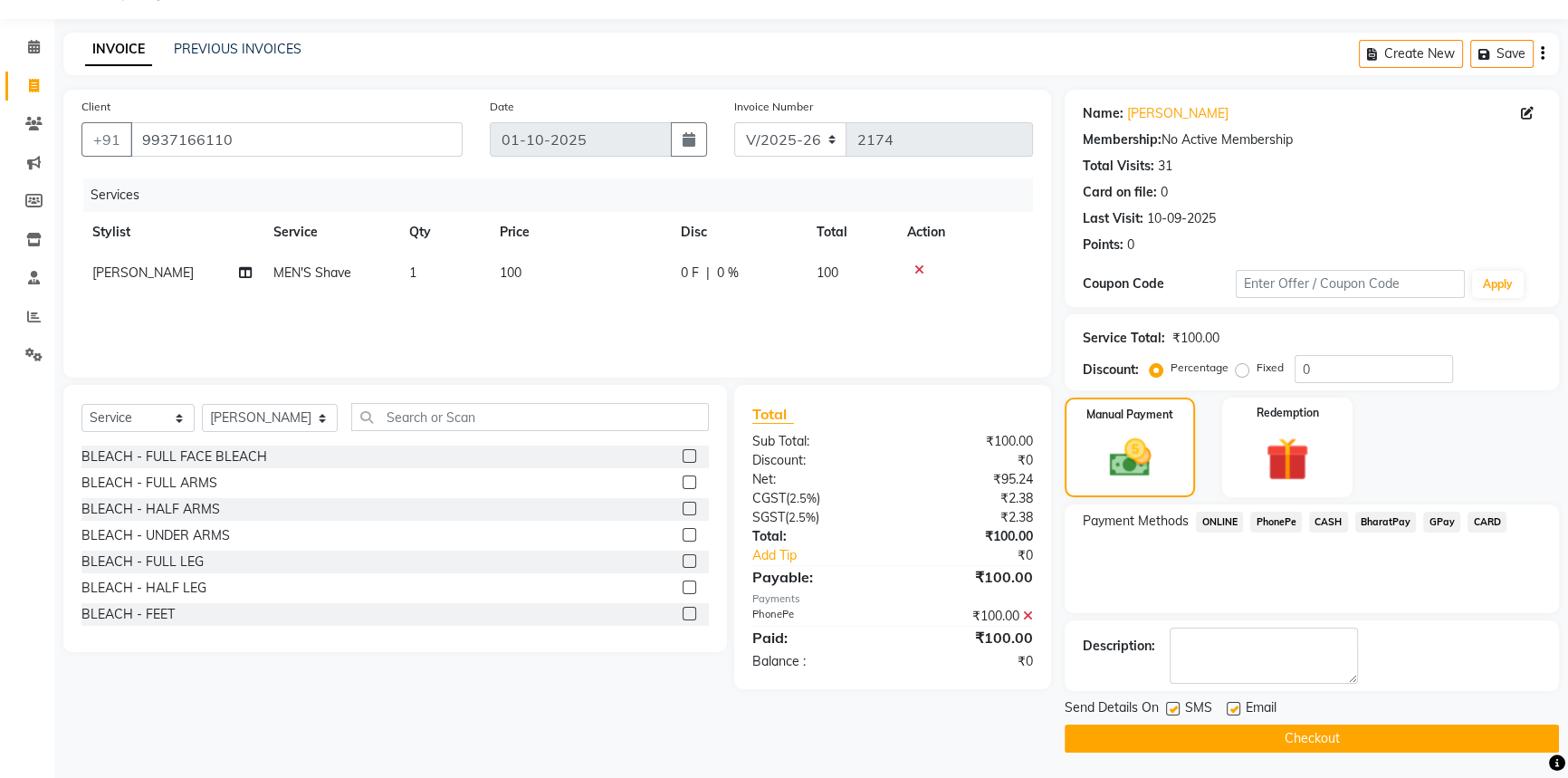
click at [1305, 737] on button "Checkout" at bounding box center [1312, 738] width 494 height 28
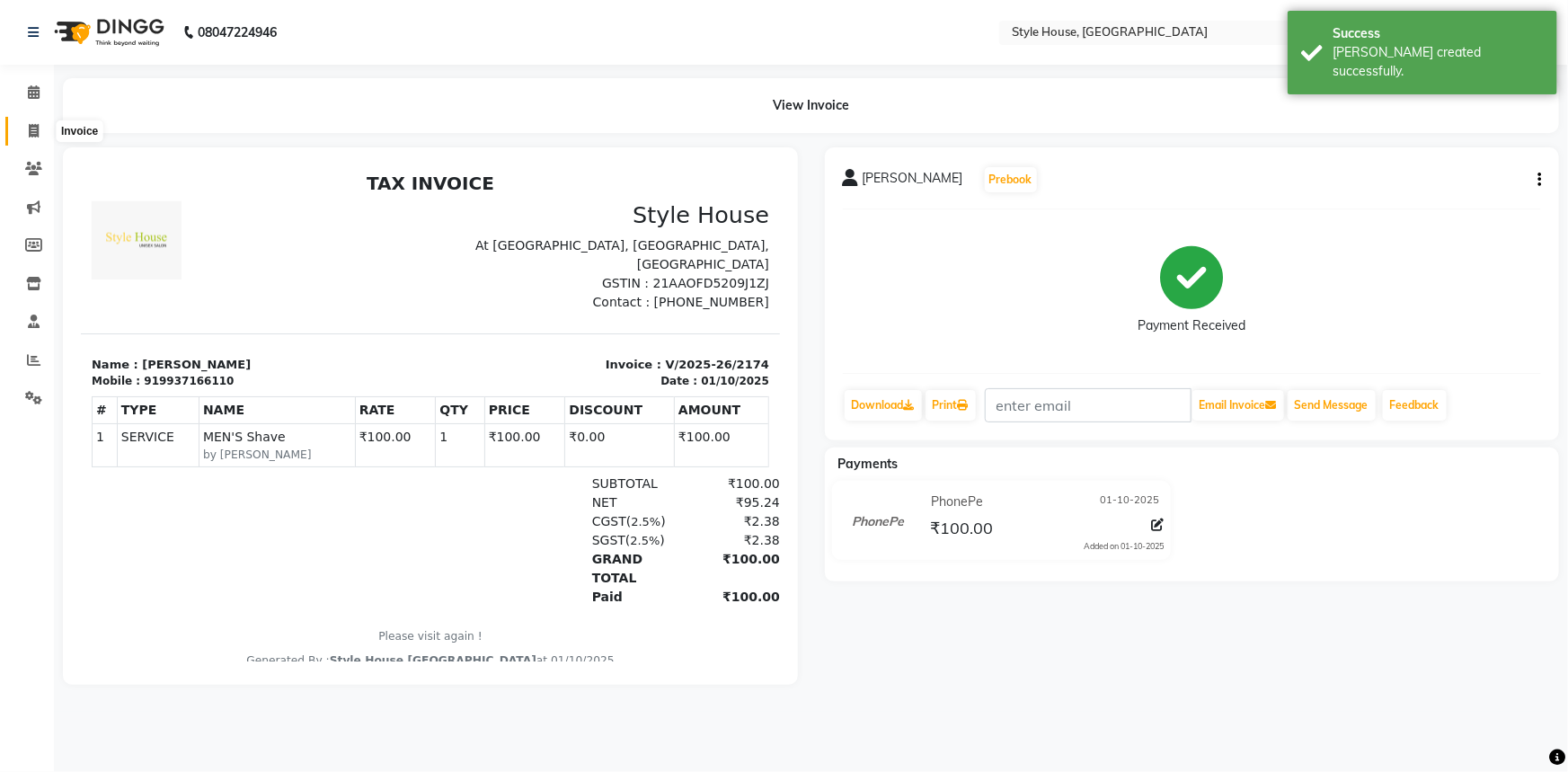
drag, startPoint x: 28, startPoint y: 131, endPoint x: 37, endPoint y: 124, distance: 11.4
click at [28, 131] on icon at bounding box center [33, 131] width 10 height 14
select select "service"
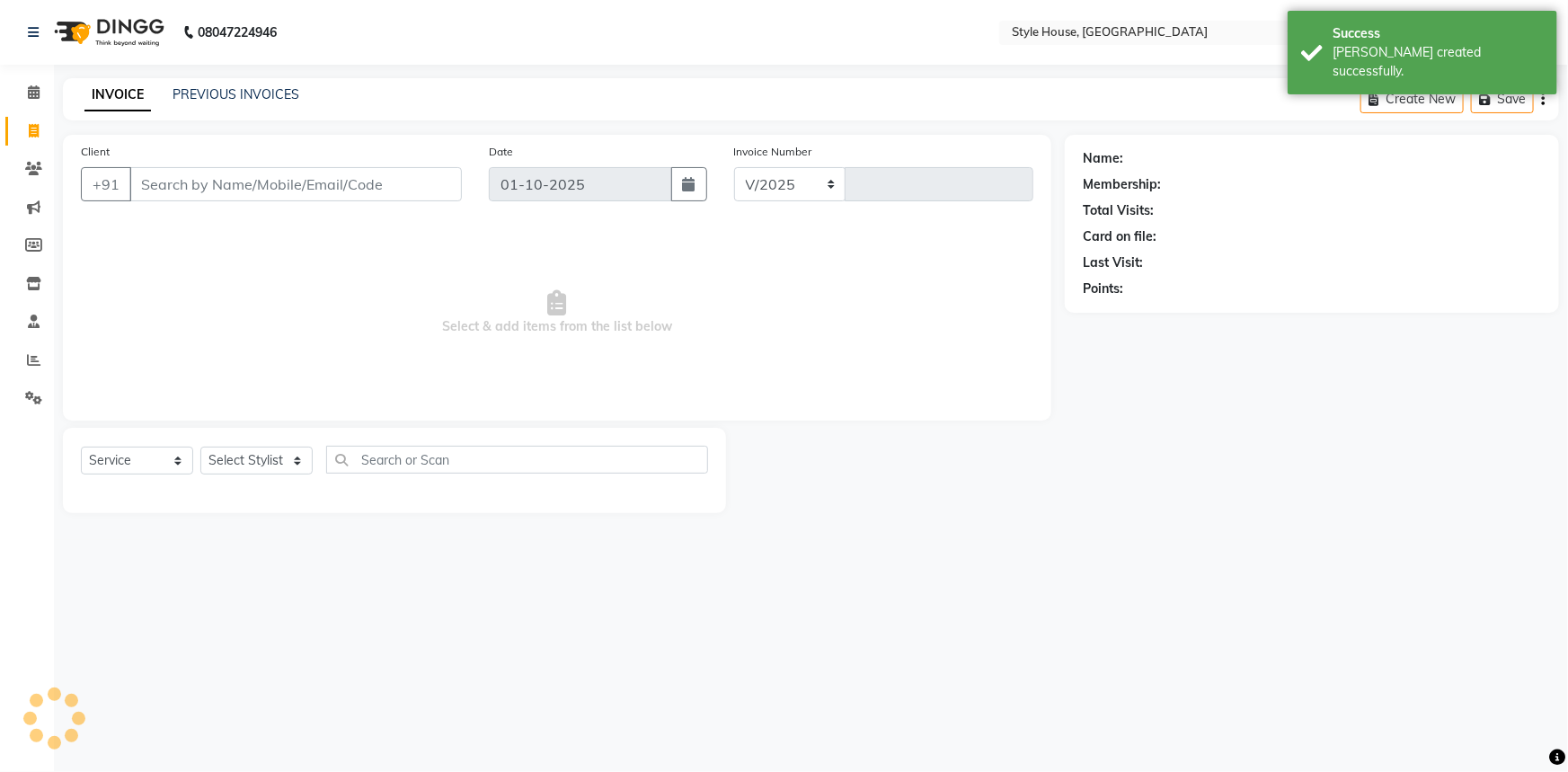
select select "4237"
type input "2175"
click at [187, 90] on link "PREVIOUS INVOICES" at bounding box center [236, 94] width 126 height 16
